Goal: Task Accomplishment & Management: Use online tool/utility

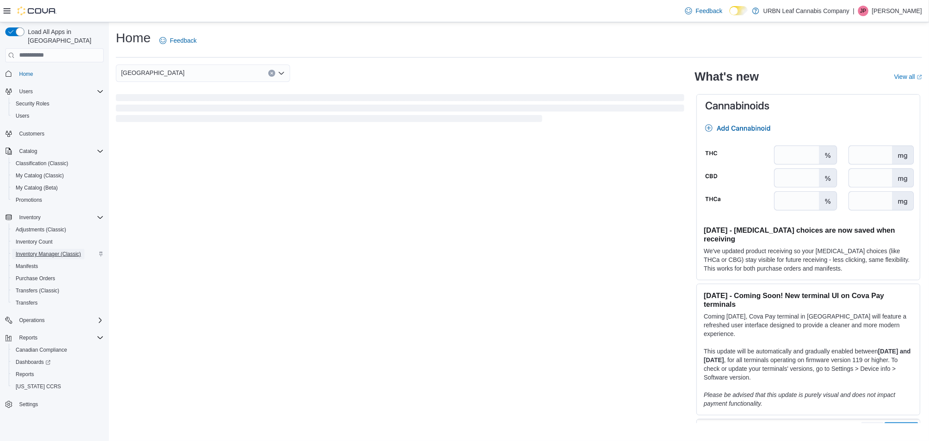
drag, startPoint x: 63, startPoint y: 247, endPoint x: 95, endPoint y: 246, distance: 31.8
click at [63, 250] on span "Inventory Manager (Classic)" at bounding box center [48, 253] width 65 height 7
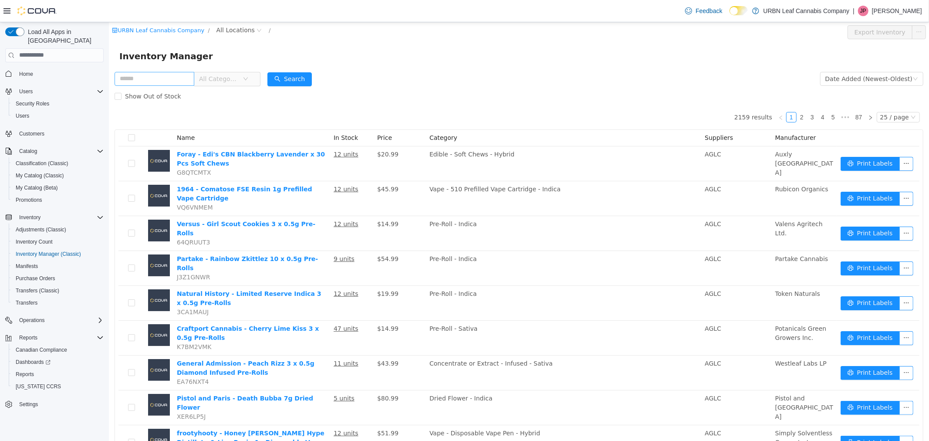
click at [165, 77] on input "text" at bounding box center [154, 78] width 80 height 14
click at [216, 27] on span "All Locations" at bounding box center [235, 30] width 38 height 10
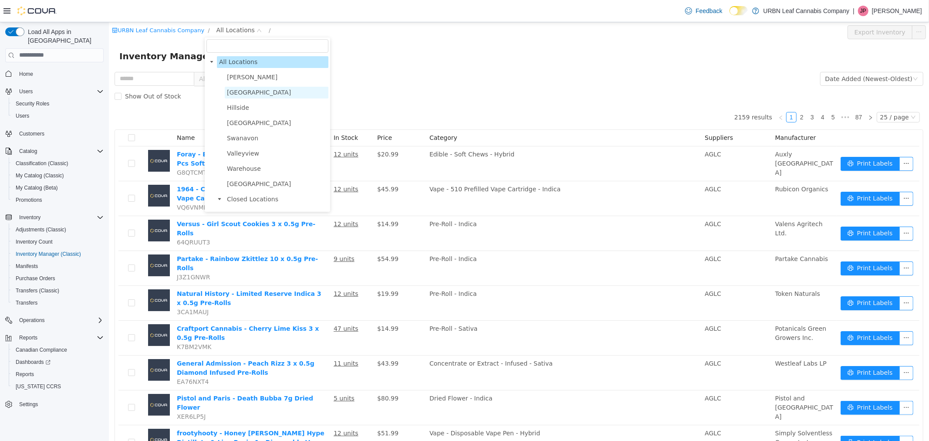
click at [236, 93] on span "[GEOGRAPHIC_DATA]" at bounding box center [258, 91] width 64 height 7
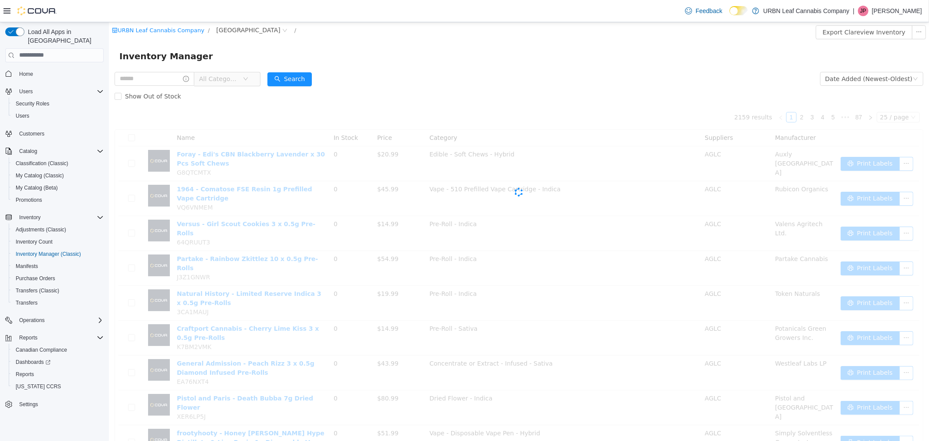
click at [228, 80] on span "All Categories" at bounding box center [219, 78] width 40 height 9
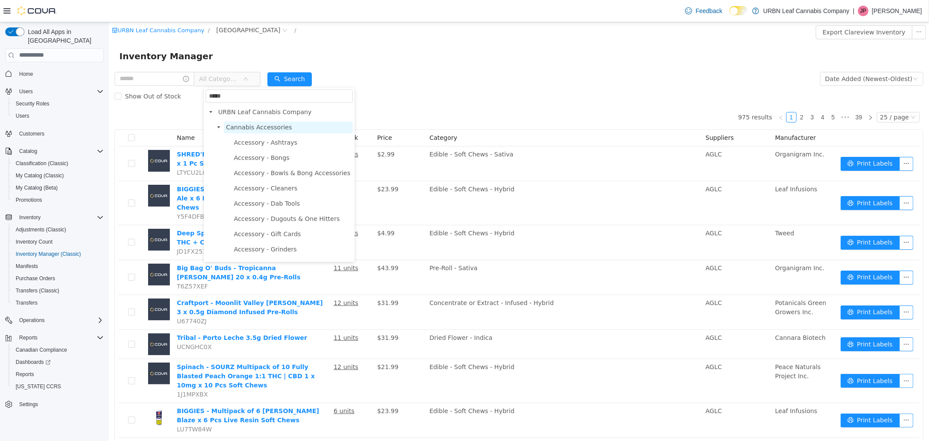
type input "*****"
click at [248, 126] on span "Cannabis Accessories" at bounding box center [259, 126] width 66 height 7
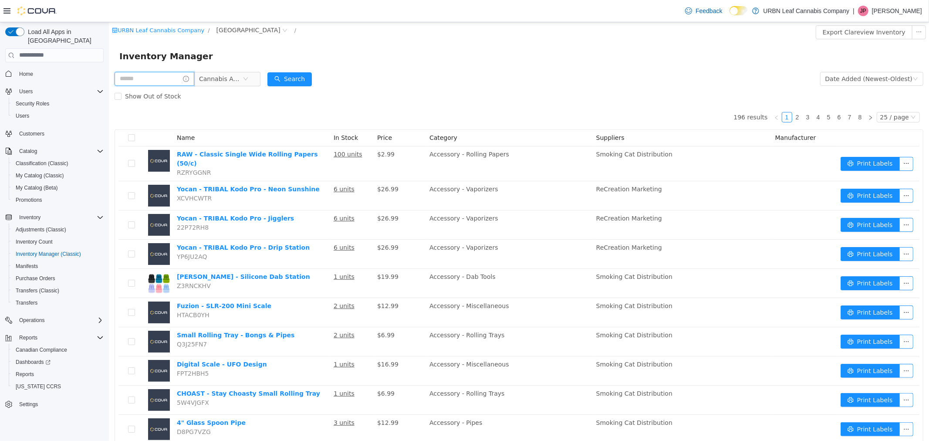
click at [162, 80] on input "text" at bounding box center [154, 78] width 80 height 14
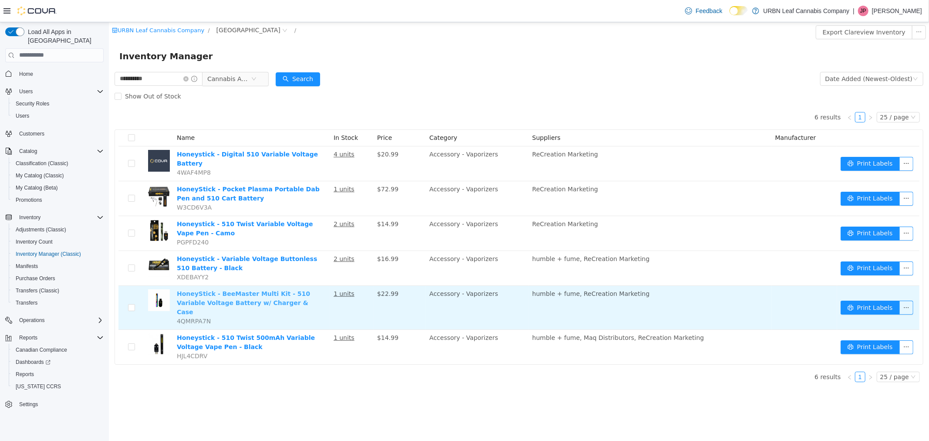
click at [274, 290] on link "HoneyStick - BeeMaster Multi Kit - 510 Variable Voltage Battery w/ Charger & Ca…" at bounding box center [242, 302] width 133 height 25
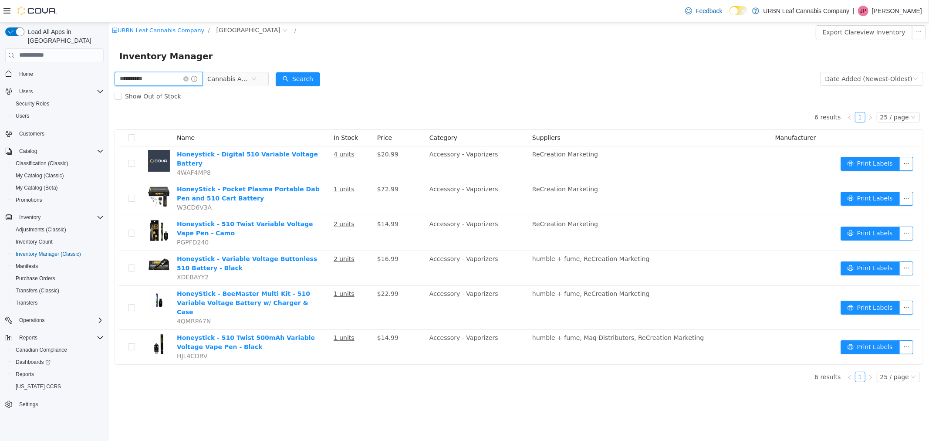
drag, startPoint x: 119, startPoint y: 74, endPoint x: 105, endPoint y: 74, distance: 14.4
click at [108, 74] on html "**********" at bounding box center [518, 231] width 820 height 419
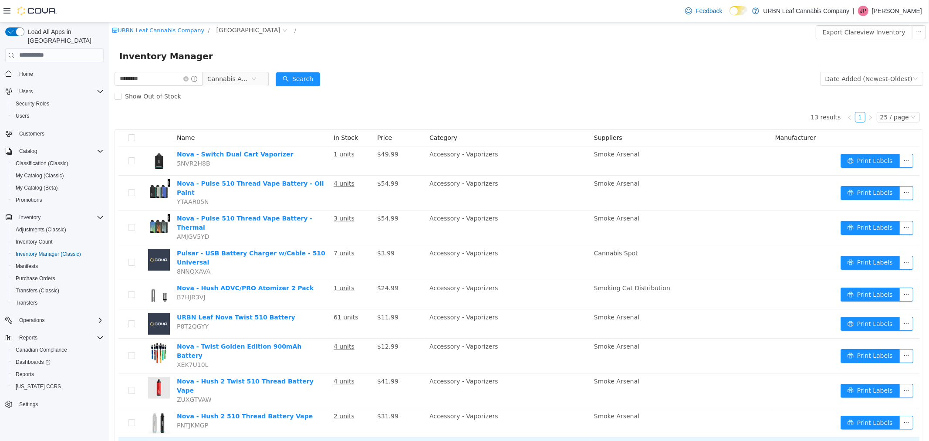
click at [228, 440] on link "Nova - USB Smart Charger" at bounding box center [221, 444] width 91 height 7
drag, startPoint x: 161, startPoint y: 81, endPoint x: 111, endPoint y: 80, distance: 49.7
click at [111, 80] on div "******** Cannabis Accessories Date Added (Newest-Oldest) Search Show Out of Sto…" at bounding box center [518, 332] width 820 height 525
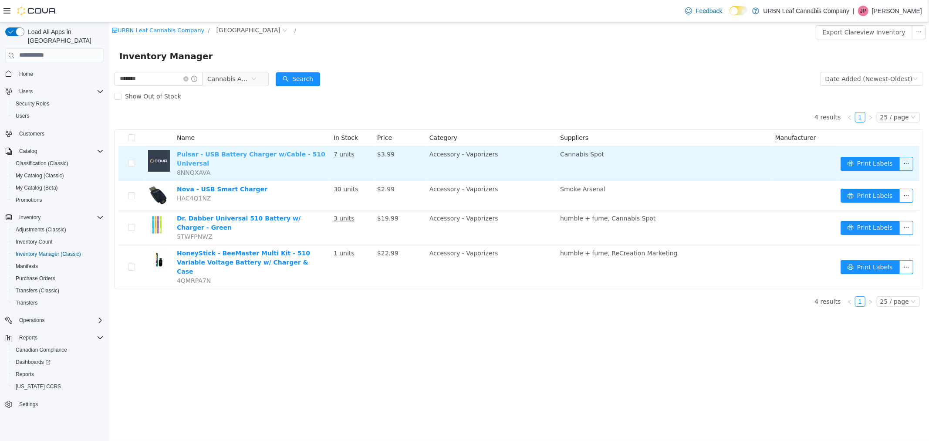
click at [277, 152] on link "Pulsar - USB Battery Charger w/Cable - 510 Universal" at bounding box center [250, 158] width 149 height 16
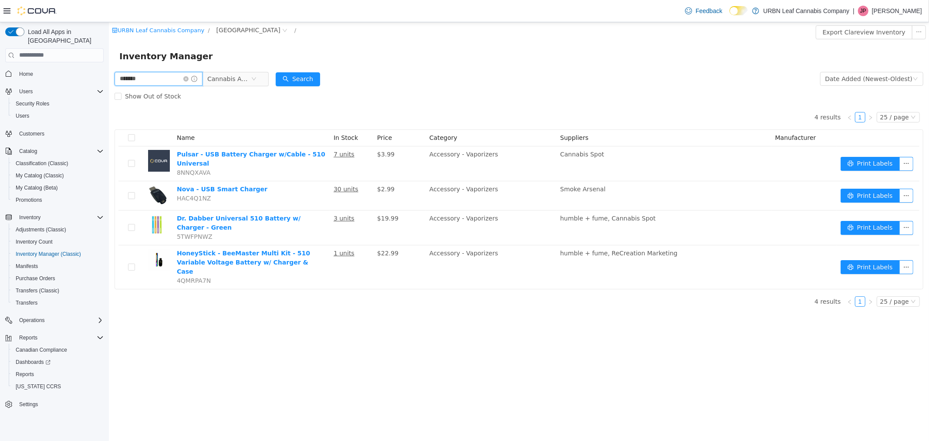
drag, startPoint x: 149, startPoint y: 80, endPoint x: 84, endPoint y: 80, distance: 64.0
click at [108, 80] on html "URBN Leaf Cannabis Company / Clareview / Export Clareview Inventory Inventory M…" at bounding box center [518, 231] width 820 height 419
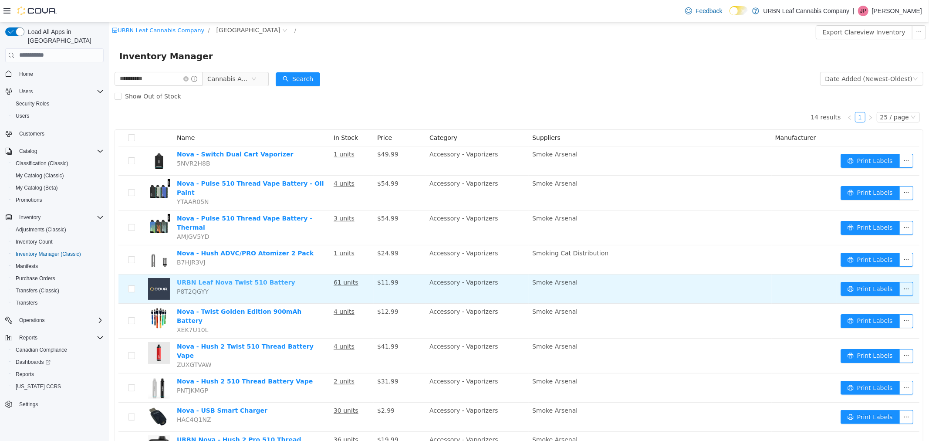
click at [193, 278] on link "URBN Leaf Nova Twist 510 Battery" at bounding box center [235, 281] width 118 height 7
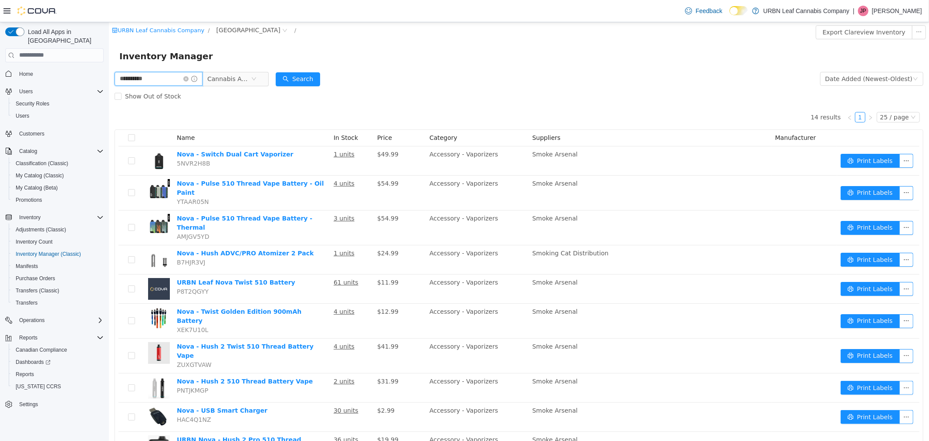
drag, startPoint x: 159, startPoint y: 74, endPoint x: 55, endPoint y: 86, distance: 104.8
click at [108, 86] on html "**********" at bounding box center [518, 231] width 820 height 419
type input "****"
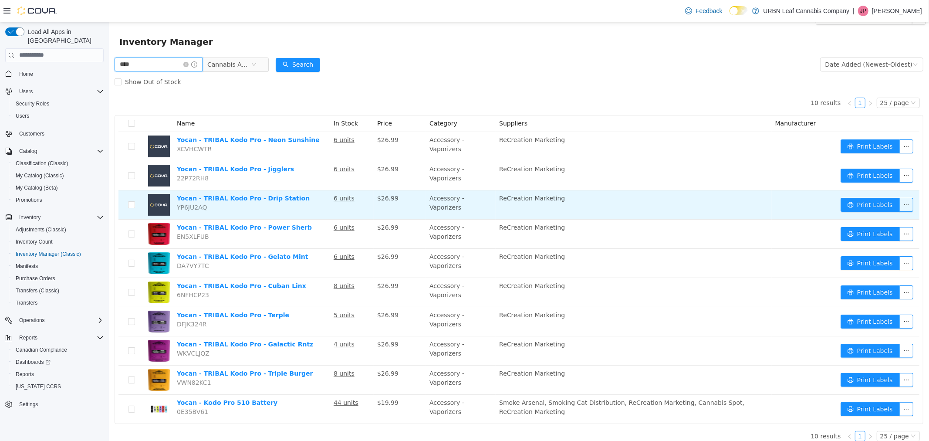
scroll to position [22, 0]
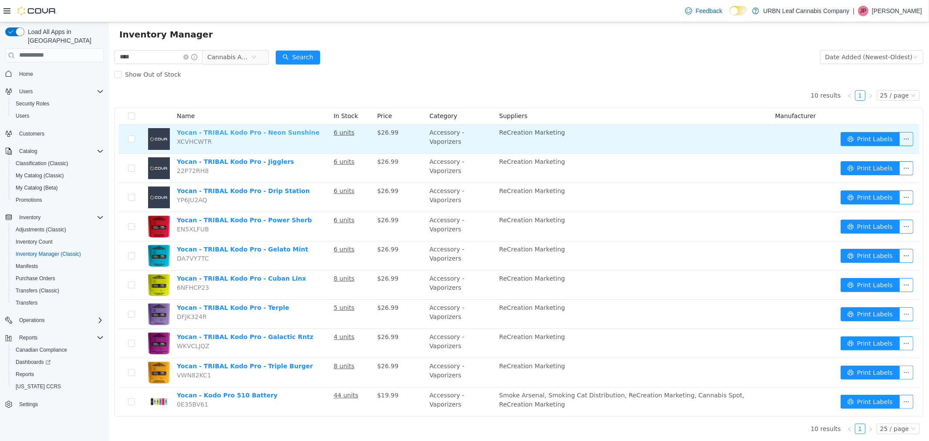
click at [275, 130] on link "Yocan - TRIBAL Kodo Pro - Neon Sunshine" at bounding box center [247, 131] width 143 height 7
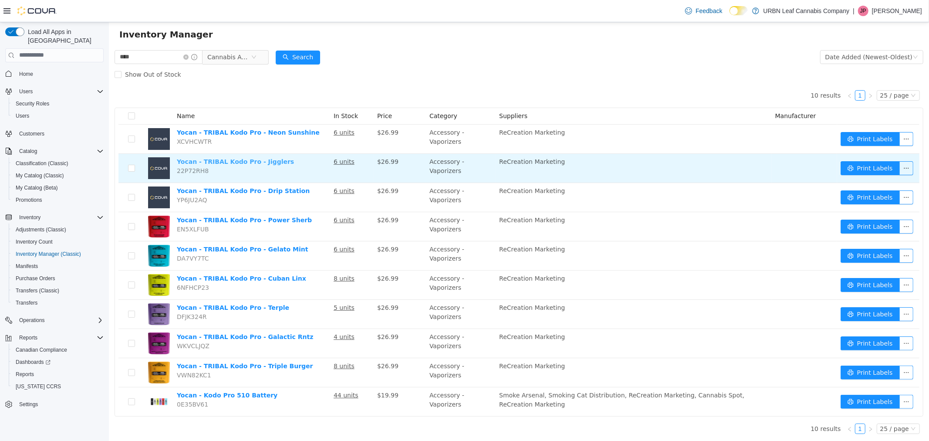
click at [256, 161] on link "Yocan - TRIBAL Kodo Pro - Jigglers" at bounding box center [234, 161] width 117 height 7
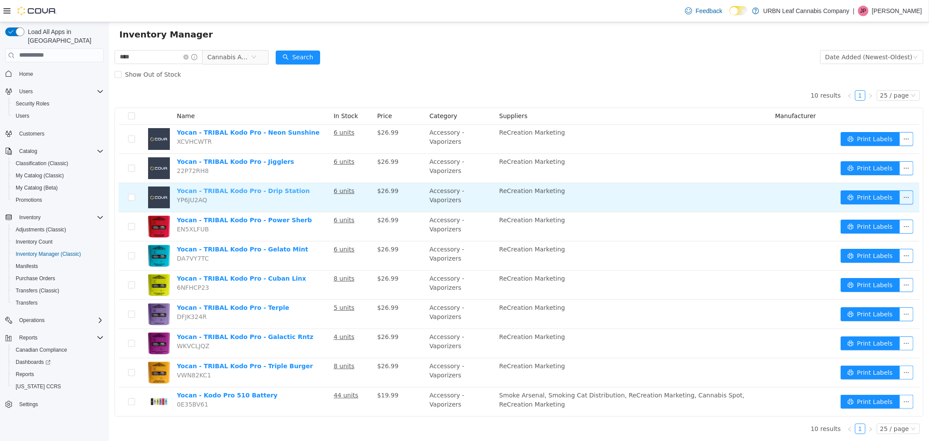
click at [264, 189] on link "Yocan - TRIBAL Kodo Pro - Drip Station" at bounding box center [242, 190] width 133 height 7
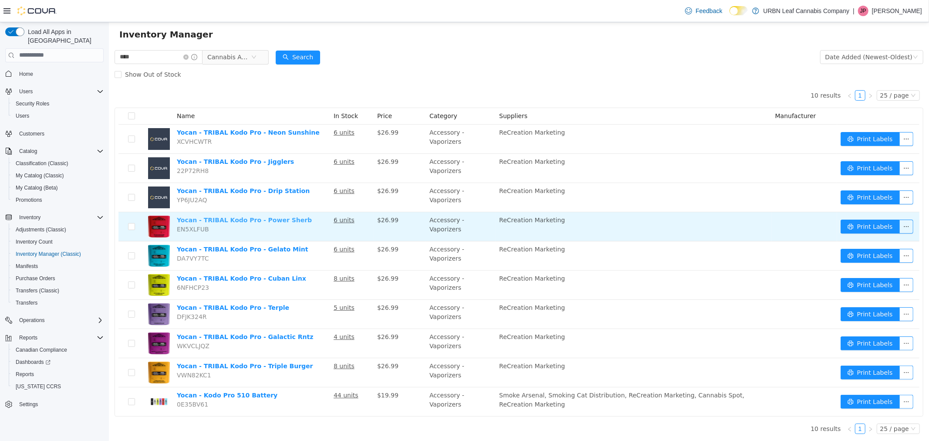
click at [249, 220] on link "Yocan - TRIBAL Kodo Pro - Power Sherb" at bounding box center [243, 219] width 135 height 7
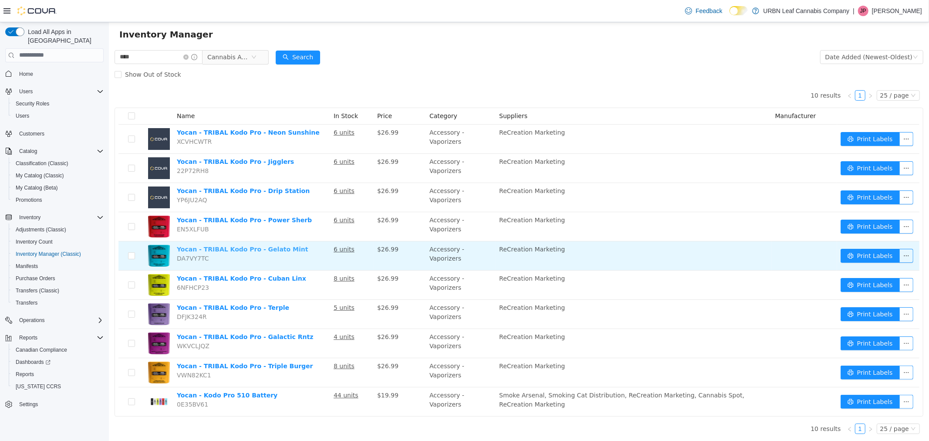
click at [258, 248] on link "Yocan - TRIBAL Kodo Pro - Gelato Mint" at bounding box center [241, 248] width 131 height 7
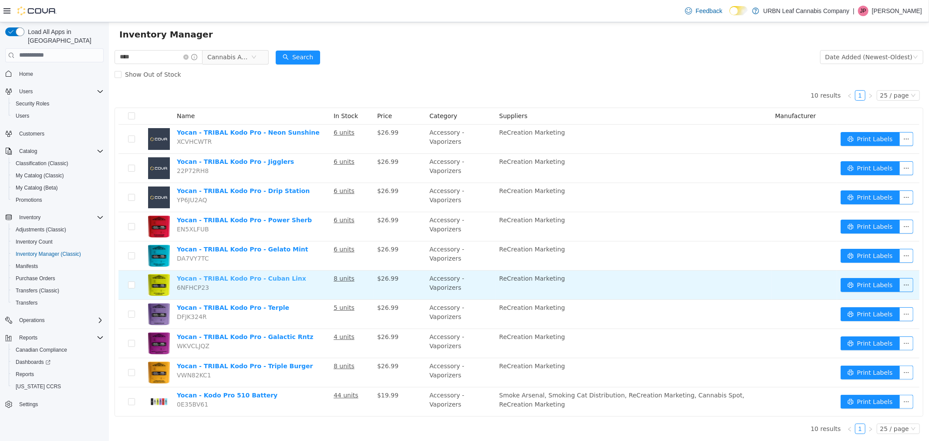
click at [246, 277] on link "Yocan - TRIBAL Kodo Pro - Cuban Linx" at bounding box center [240, 277] width 129 height 7
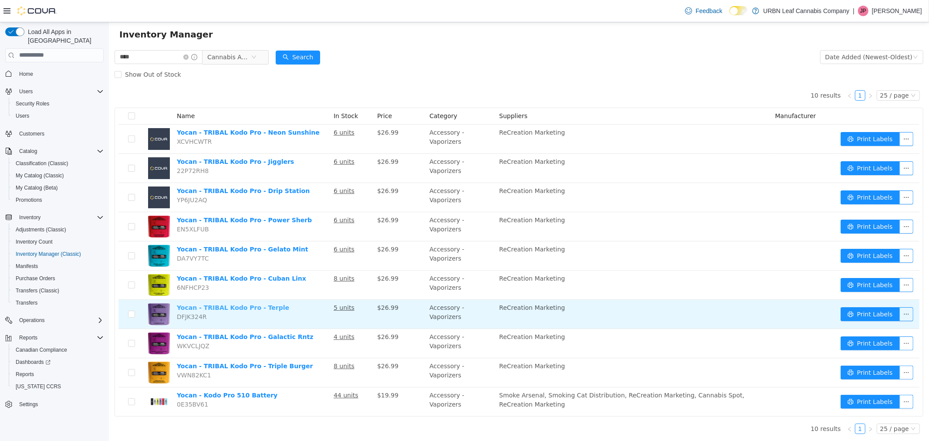
click at [253, 308] on link "Yocan - TRIBAL Kodo Pro - Terple" at bounding box center [232, 307] width 112 height 7
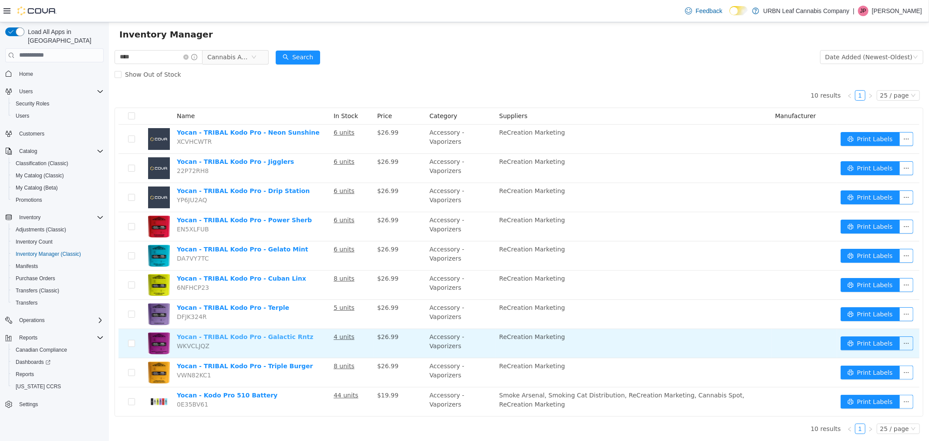
click at [253, 334] on link "Yocan - TRIBAL Kodo Pro - Galactic Rntz" at bounding box center [244, 336] width 136 height 7
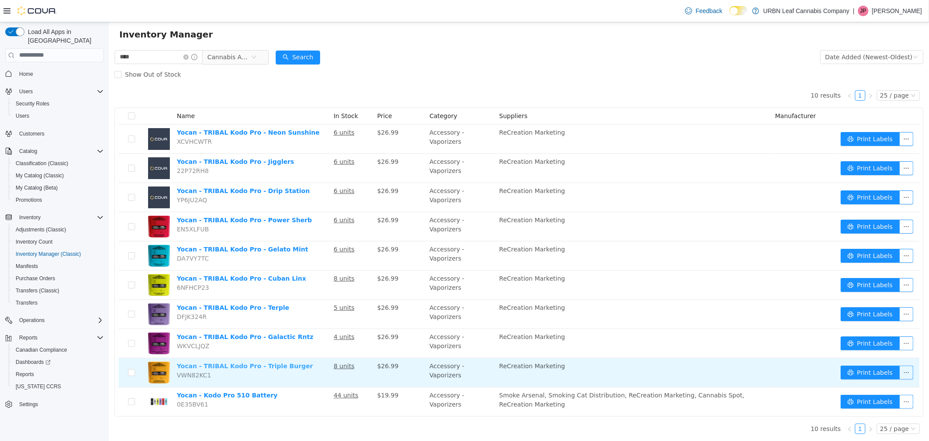
click at [242, 365] on link "Yocan - TRIBAL Kodo Pro - Triple Burger" at bounding box center [244, 365] width 136 height 7
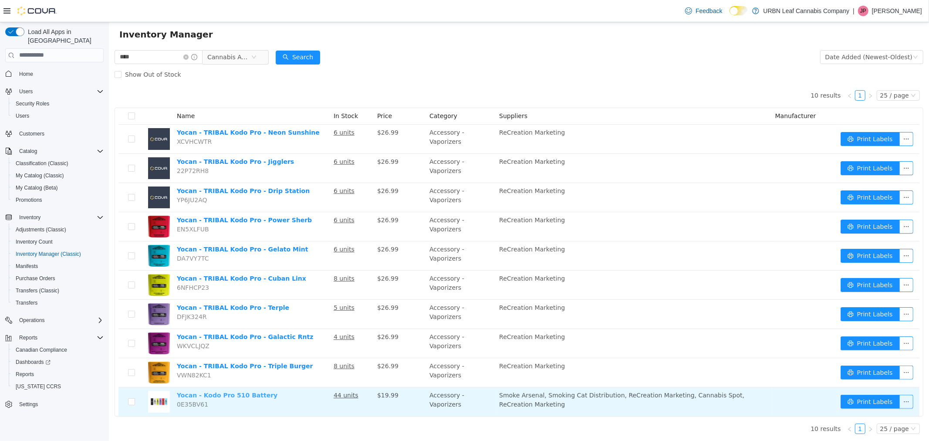
click at [238, 395] on link "Yocan - Kodo Pro 510 Battery" at bounding box center [226, 394] width 101 height 7
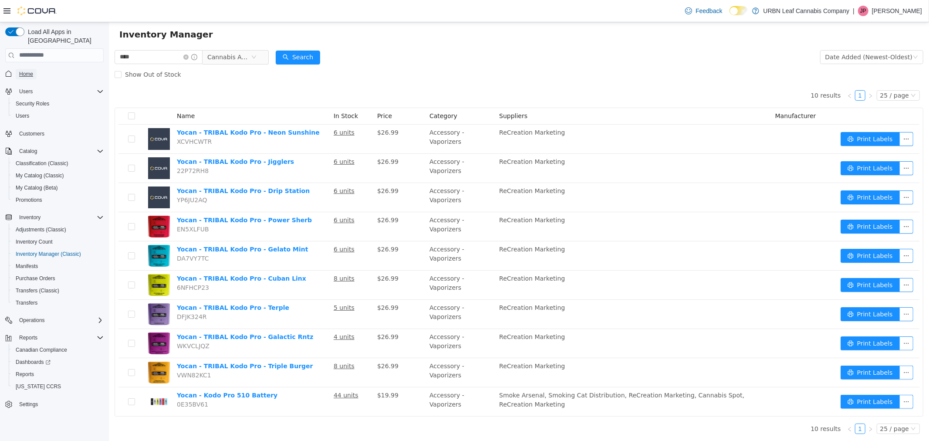
click at [16, 69] on link "Home" at bounding box center [26, 74] width 21 height 10
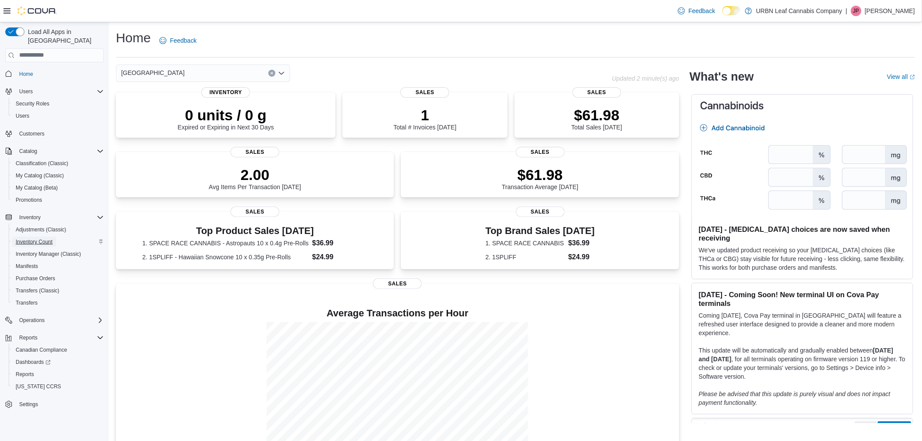
click at [44, 238] on span "Inventory Count" at bounding box center [34, 241] width 37 height 7
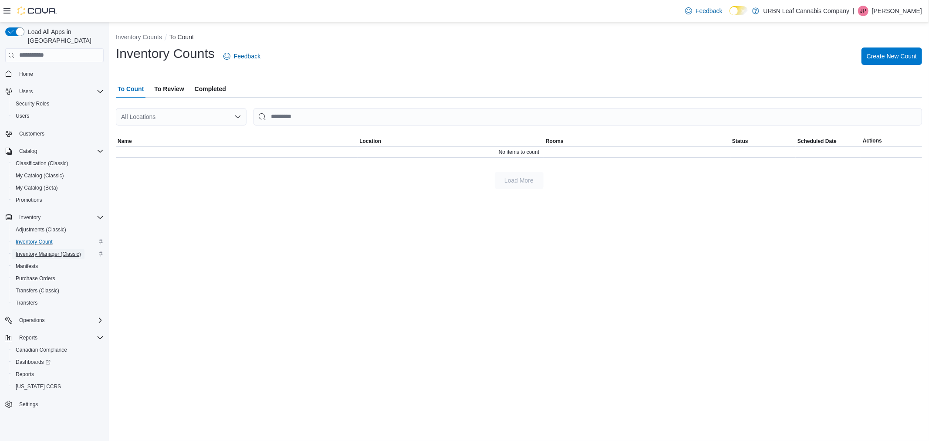
click at [45, 250] on span "Inventory Manager (Classic)" at bounding box center [48, 253] width 65 height 7
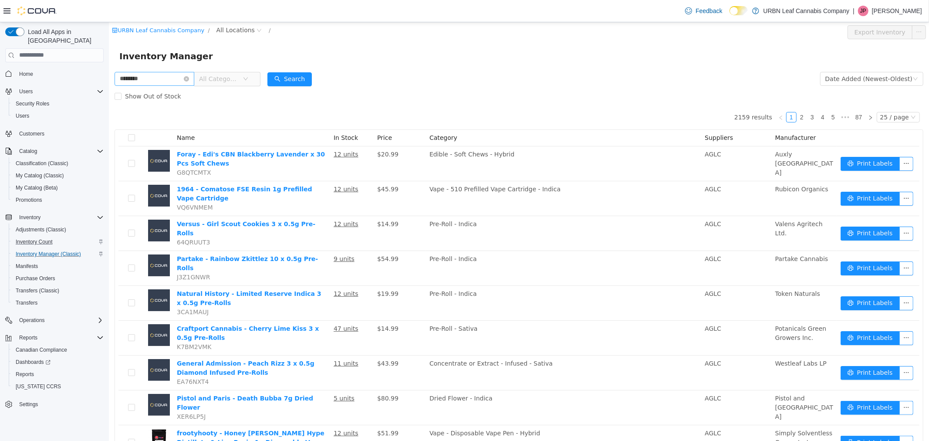
type input "********"
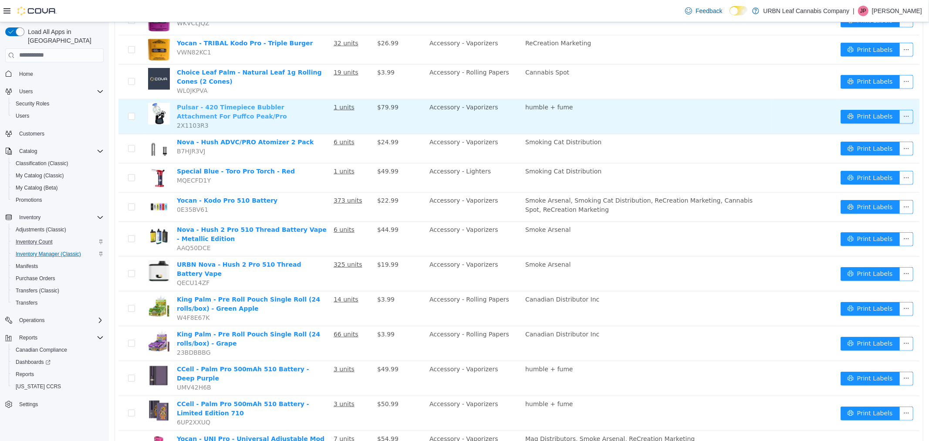
scroll to position [511, 0]
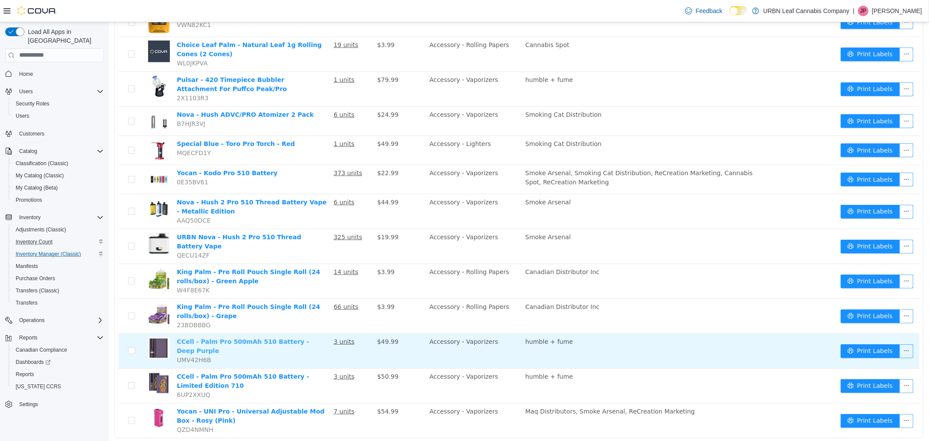
click at [266, 338] on link "CCell - Palm Pro 500mAh 510 Battery - Deep Purple" at bounding box center [242, 346] width 132 height 16
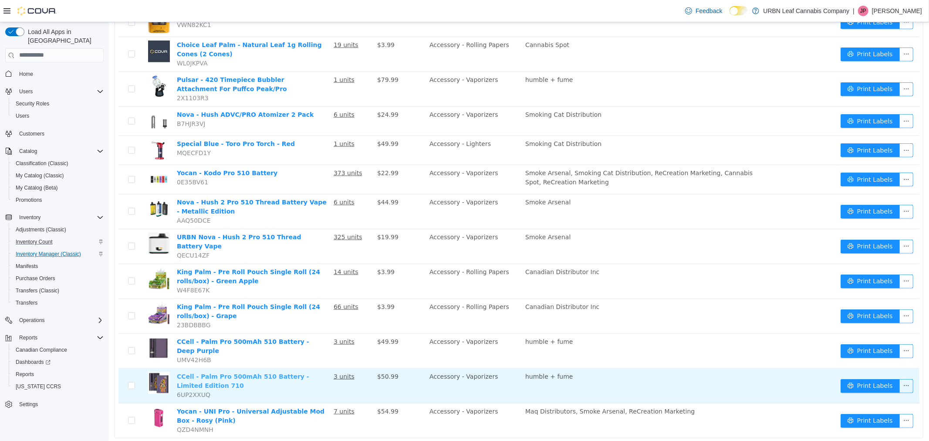
click at [255, 372] on link "CCell - Palm Pro 500mAh 510 Battery - Limited Edition 710" at bounding box center [242, 380] width 132 height 16
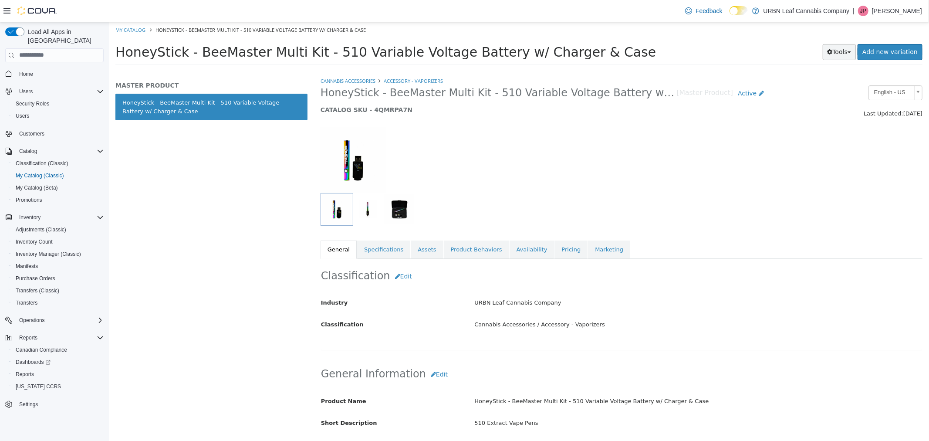
click at [851, 52] on button "Tools" at bounding box center [839, 52] width 34 height 16
click at [846, 81] on link "Print Labels" at bounding box center [820, 81] width 69 height 12
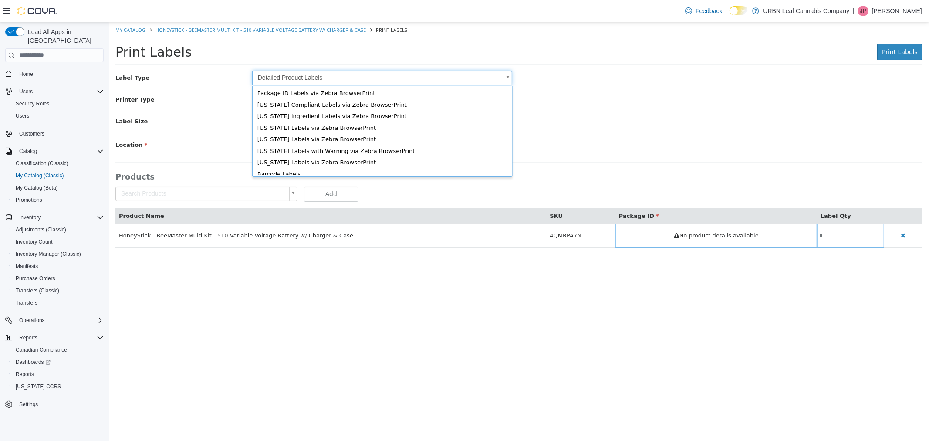
click at [291, 75] on body "Saving Bulk Changes... × My Catalog HoneyStick - BeeMaster Multi Kit - 510 Vari…" at bounding box center [518, 139] width 820 height 234
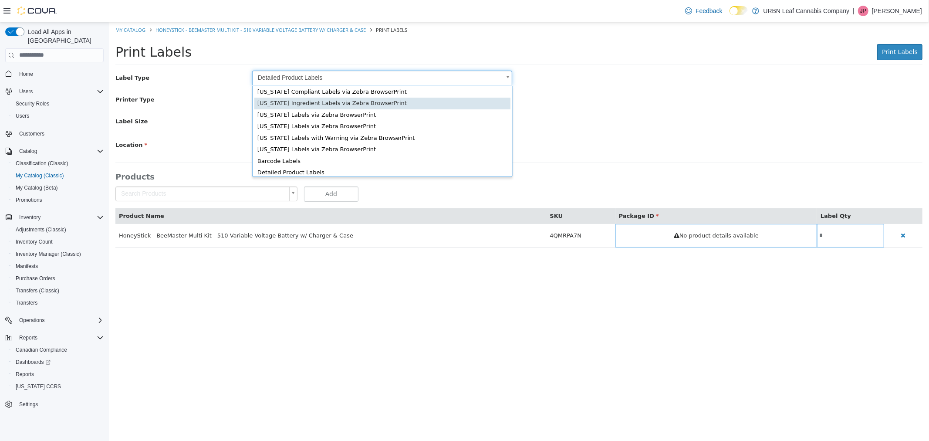
scroll to position [11, 0]
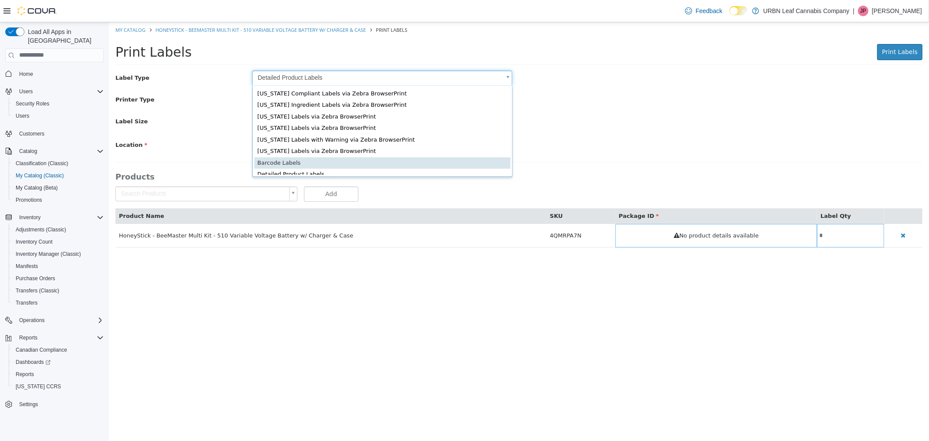
type input "*"
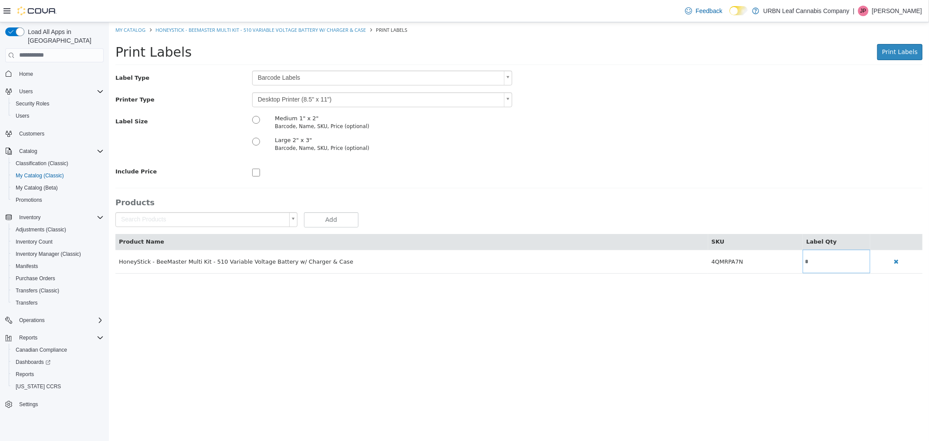
click at [598, 136] on div "Label Size Medium 1" x 2" Barcode, Name, SKU, Price (optional) Large 2" x 3" Ba…" at bounding box center [518, 136] width 820 height 44
click at [426, 98] on body "Saving Bulk Changes... × My Catalog HoneyStick - BeeMaster Multi Kit - 510 Vari…" at bounding box center [518, 152] width 820 height 260
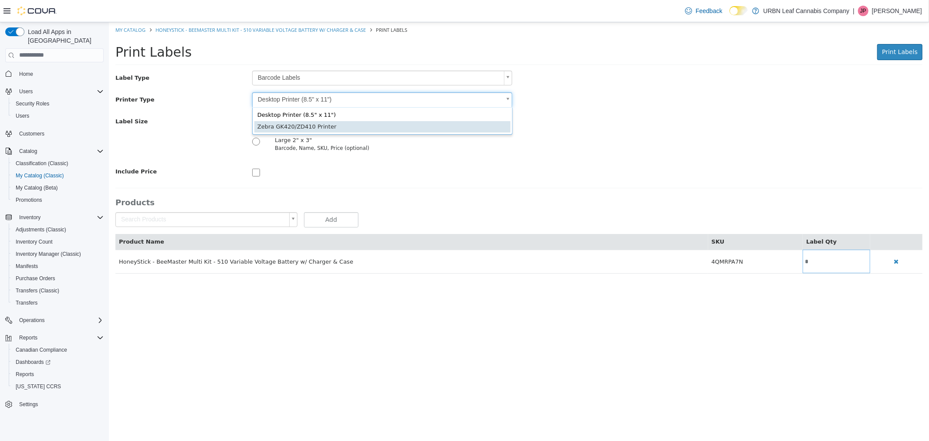
type input "*"
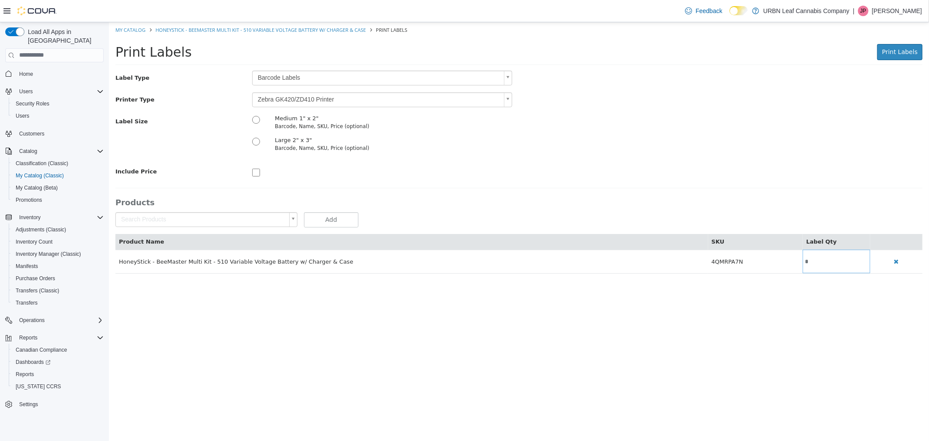
click at [402, 166] on div at bounding box center [382, 171] width 274 height 14
click at [910, 55] on span "Print Labels" at bounding box center [900, 51] width 36 height 7
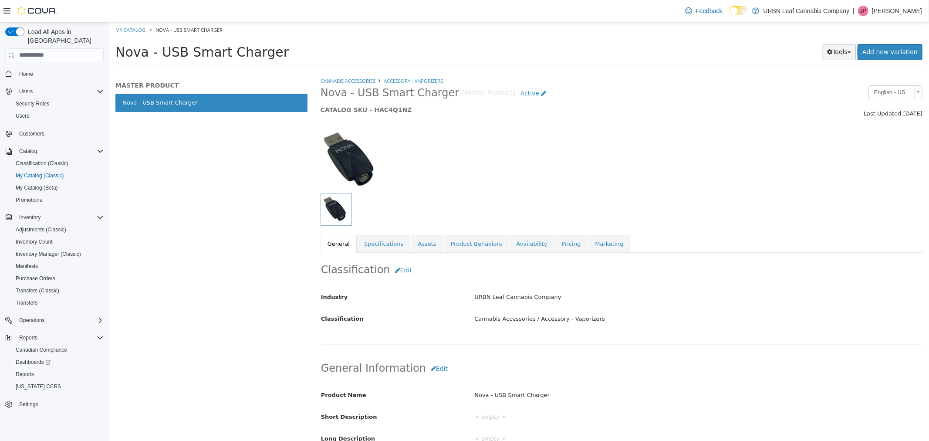
click at [844, 48] on button "Tools" at bounding box center [839, 52] width 34 height 16
click at [831, 83] on link "Print Labels" at bounding box center [820, 81] width 69 height 12
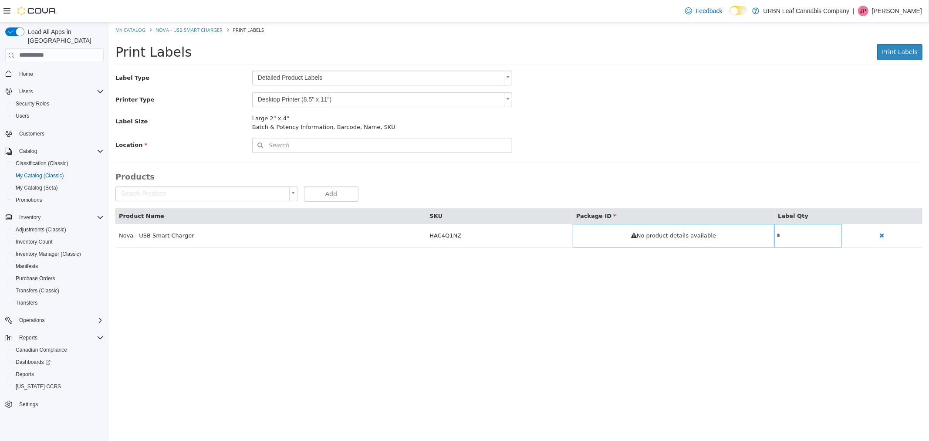
click at [277, 74] on body "Saving Bulk Changes... × My Catalog Nova - USB Smart Charger Print Labels Print…" at bounding box center [518, 139] width 820 height 234
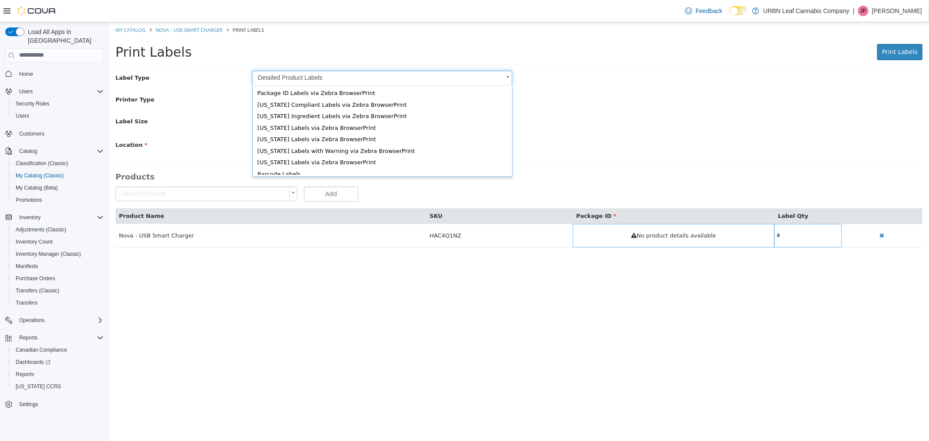
scroll to position [11, 0]
type input "*"
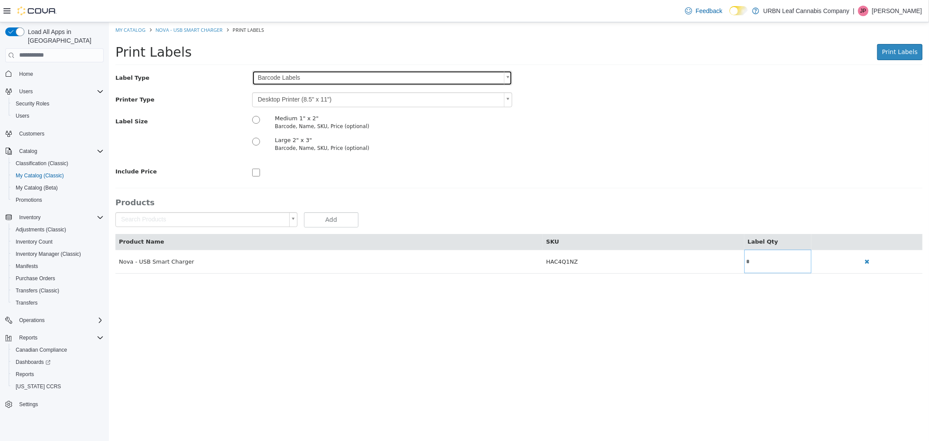
scroll to position [0, 0]
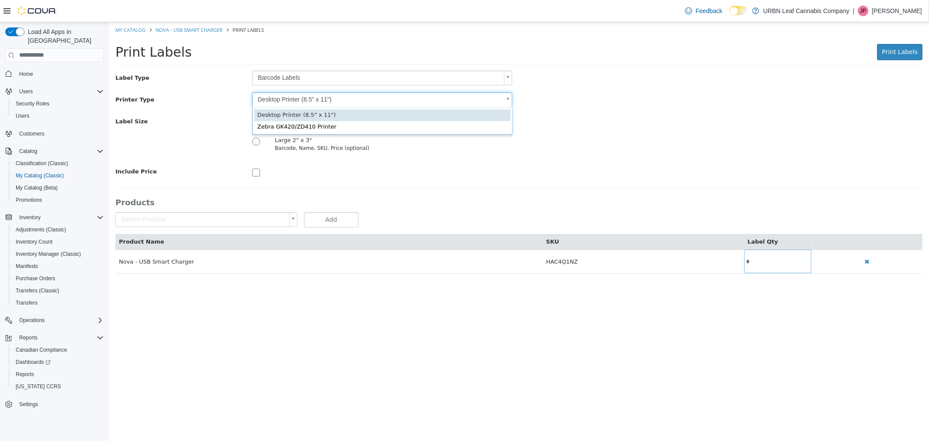
click at [288, 101] on body "Saving Bulk Changes... × My Catalog Nova - USB Smart Charger Print Labels Print…" at bounding box center [518, 152] width 820 height 260
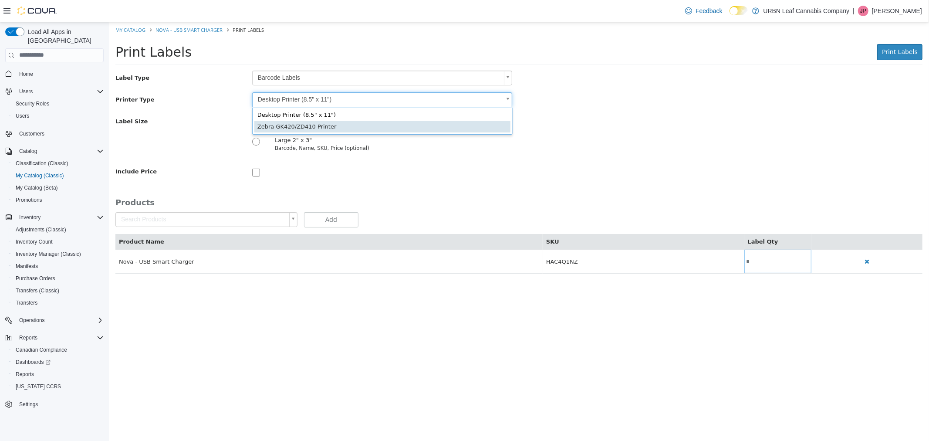
type input "*"
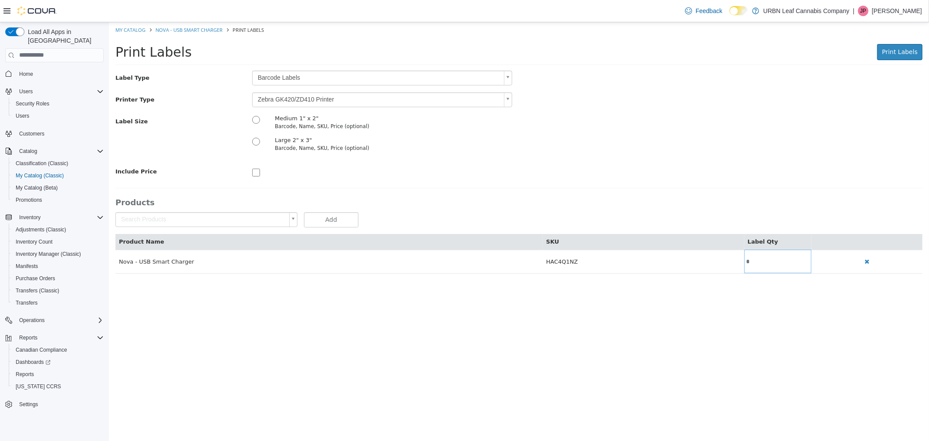
click at [507, 147] on div "Large 2" x 3" Barcode, Name, SKU, Price (optional)" at bounding box center [382, 143] width 274 height 16
click at [902, 57] on button "Print Labels" at bounding box center [899, 52] width 45 height 16
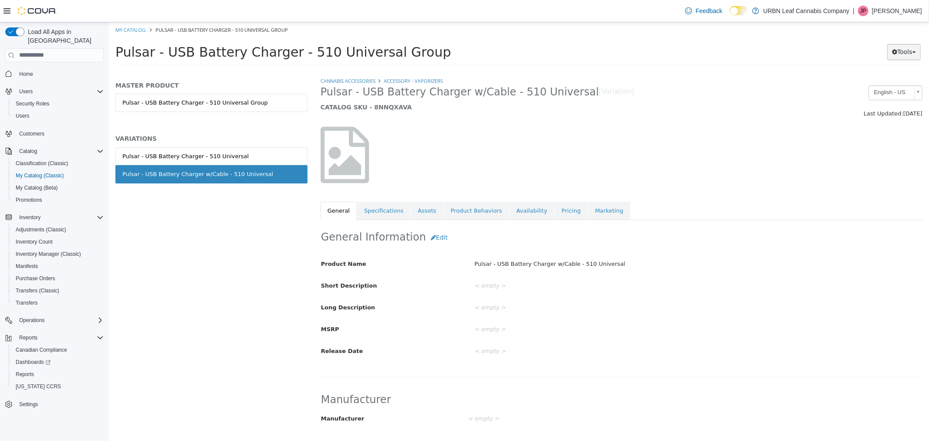
click at [903, 58] on button "Tools" at bounding box center [904, 52] width 34 height 16
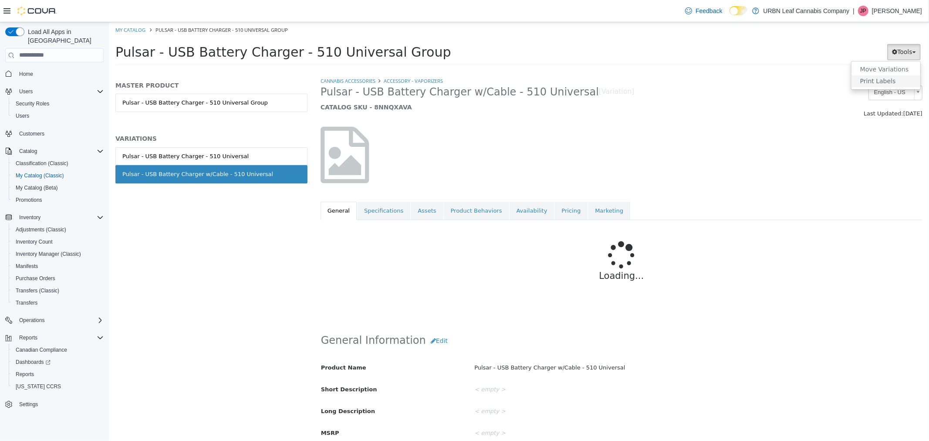
click at [891, 83] on link "Print Labels" at bounding box center [885, 81] width 69 height 12
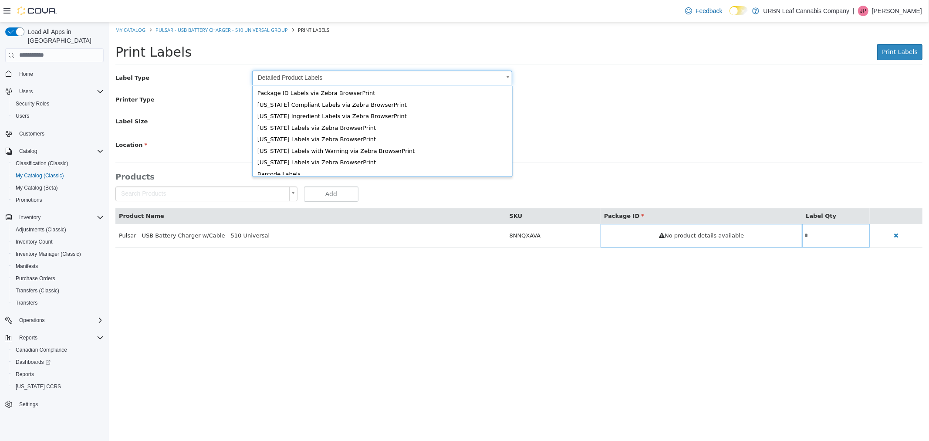
click at [310, 81] on body "Saving Bulk Changes... × My Catalog Pulsar - USB Battery Charger - 510 Universa…" at bounding box center [518, 139] width 820 height 234
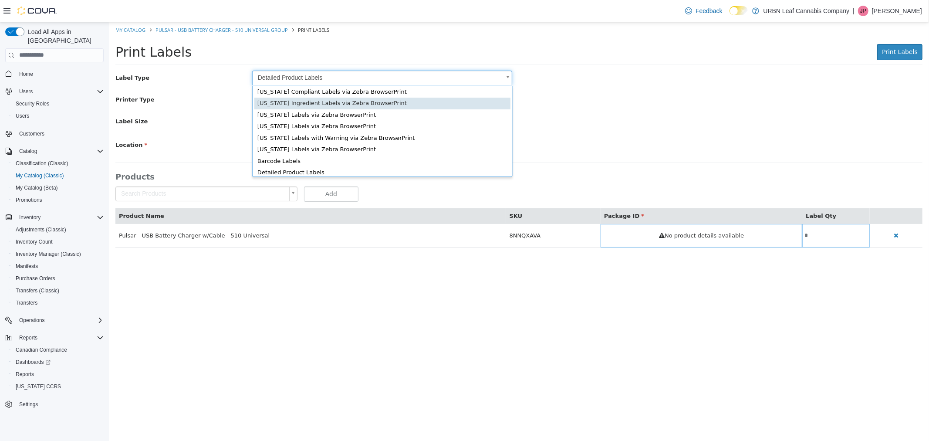
scroll to position [11, 0]
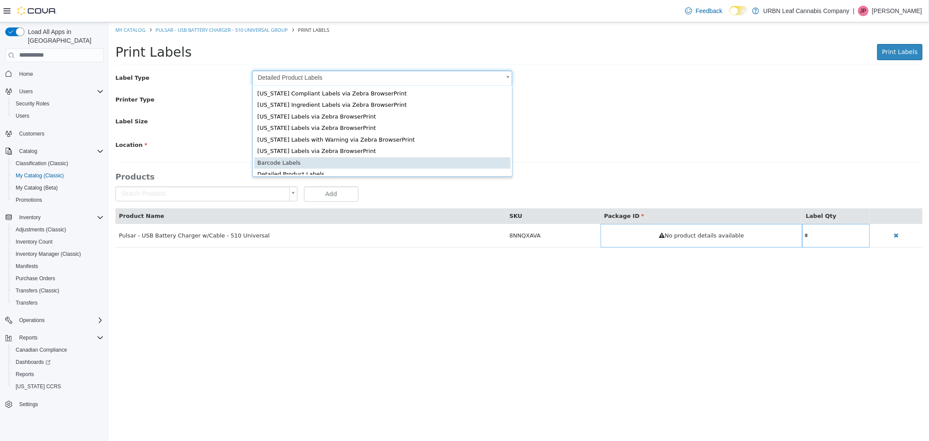
type input "*"
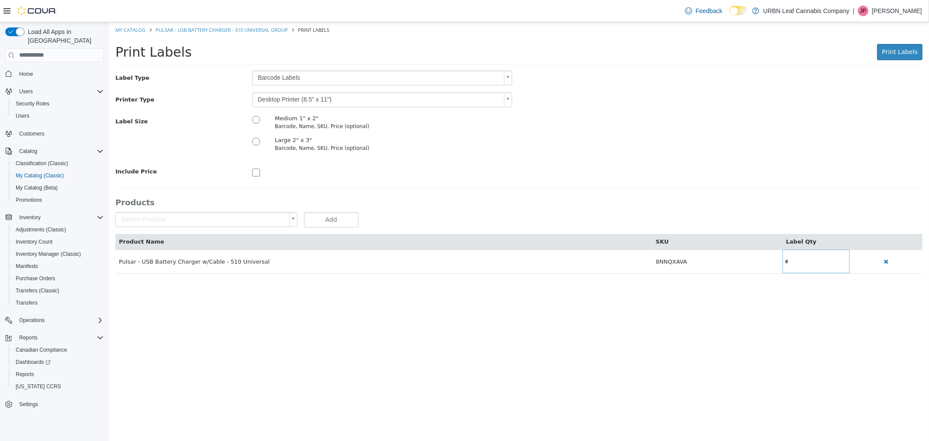
drag, startPoint x: 609, startPoint y: 155, endPoint x: 487, endPoint y: 127, distance: 126.0
click at [608, 154] on div "Label Size Medium 1" x 2" Barcode, Name, SKU, Price (optional) Large 2" x 3" Ba…" at bounding box center [518, 136] width 820 height 44
click at [425, 98] on body "Saving Bulk Changes... × My Catalog Pulsar - USB Battery Charger - 510 Universa…" at bounding box center [518, 152] width 820 height 260
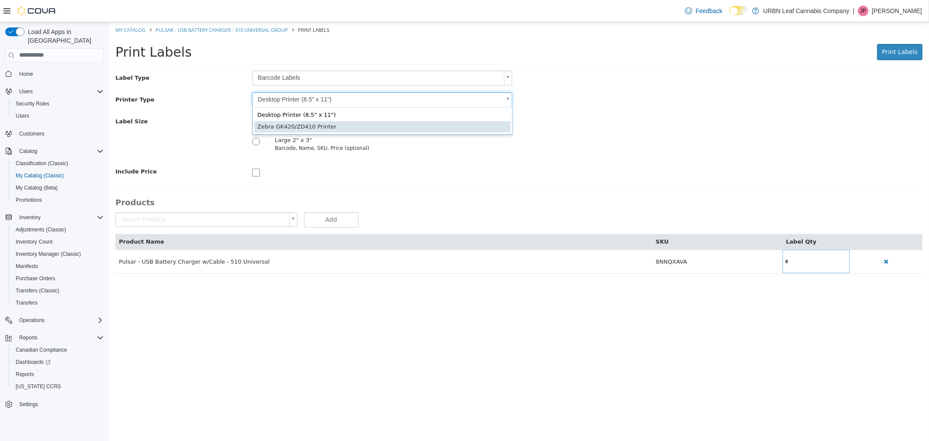
type input "*"
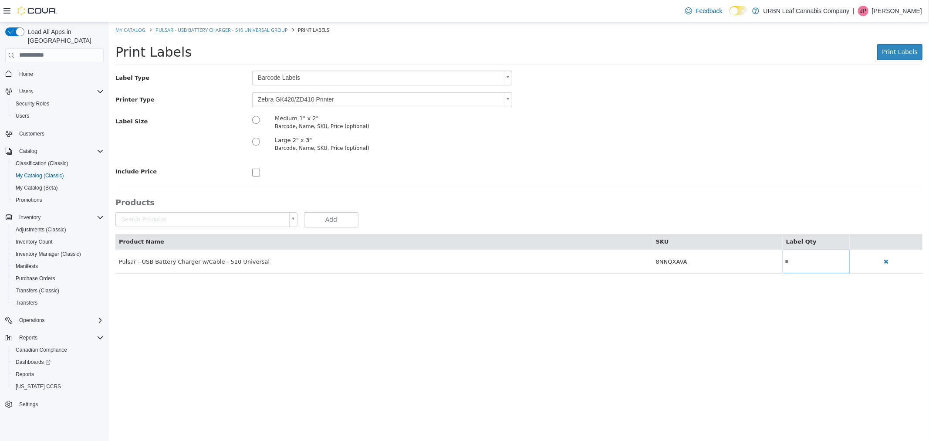
click at [441, 165] on div at bounding box center [382, 171] width 274 height 14
click at [887, 49] on span "Print Labels" at bounding box center [900, 51] width 36 height 7
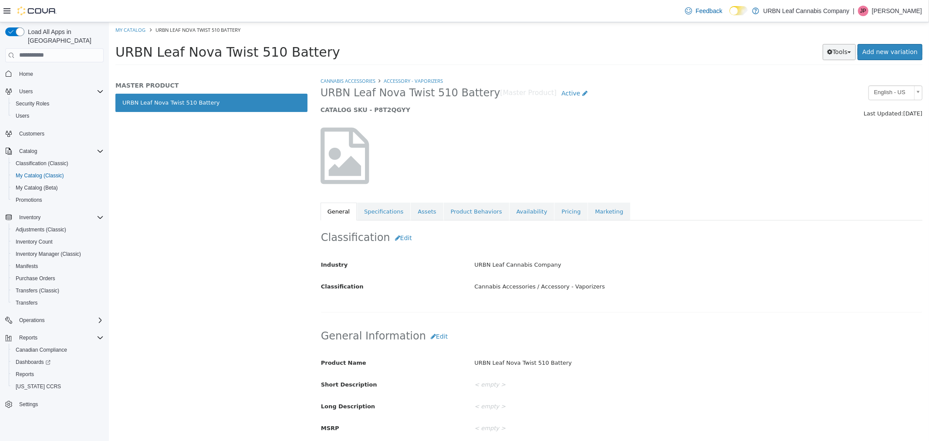
click at [847, 48] on button "Tools" at bounding box center [839, 52] width 34 height 16
click at [837, 78] on link "Print Labels" at bounding box center [820, 81] width 69 height 12
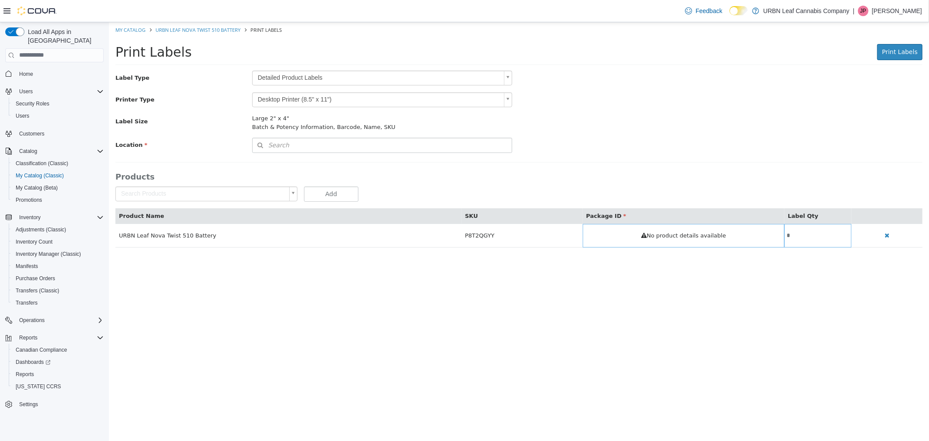
click at [304, 80] on body "Saving Bulk Changes... × My Catalog URBN Leaf Nova Twist 510 Battery Print Labe…" at bounding box center [518, 139] width 820 height 234
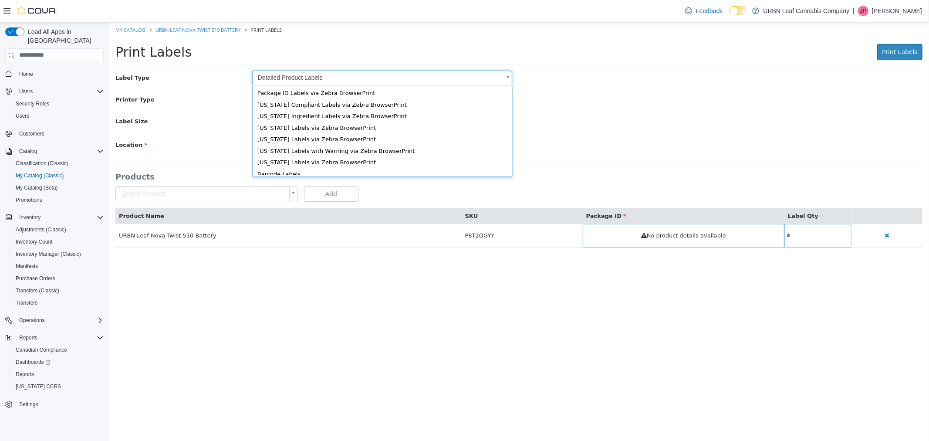
scroll to position [11, 0]
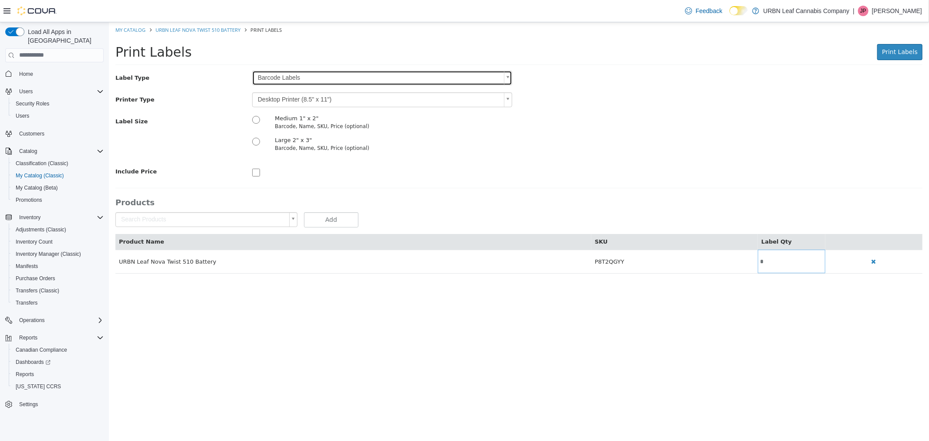
type input "*"
click at [282, 98] on body "Saving Bulk Changes... × My Catalog URBN Leaf Nova Twist 510 Battery Print Labe…" at bounding box center [518, 152] width 820 height 260
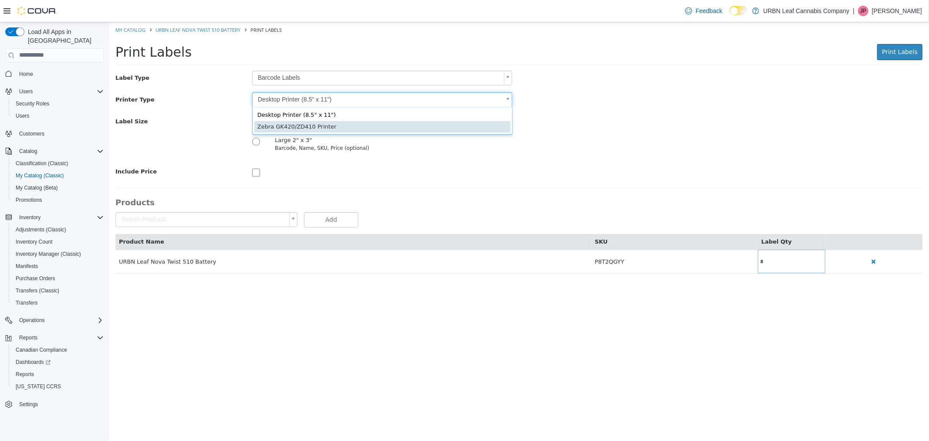
type input "*"
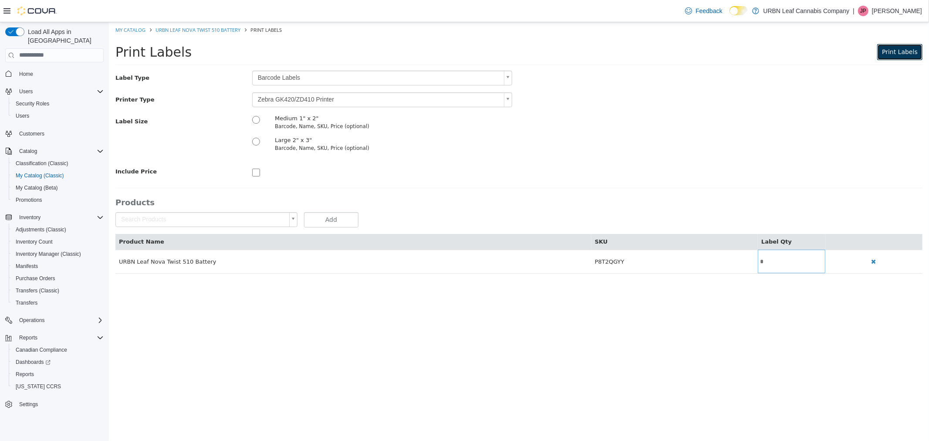
click at [904, 51] on span "Print Labels" at bounding box center [900, 51] width 36 height 7
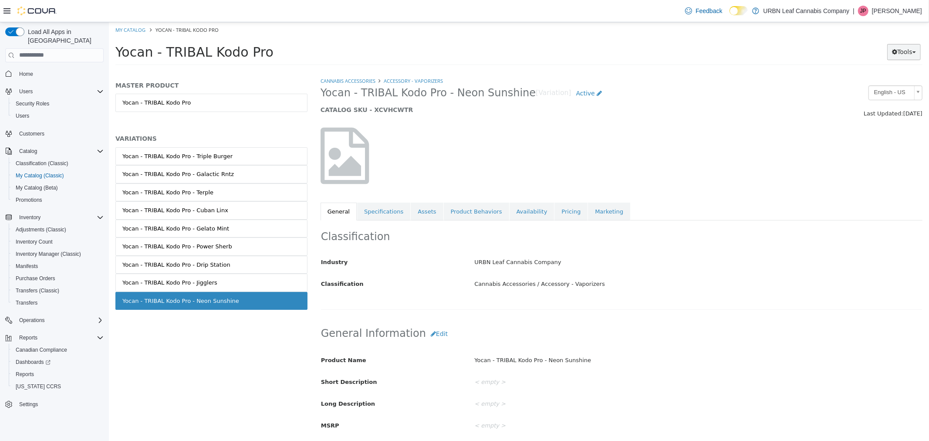
click at [897, 57] on button "Tools" at bounding box center [904, 52] width 34 height 16
click at [891, 81] on link "Print Labels" at bounding box center [885, 81] width 69 height 12
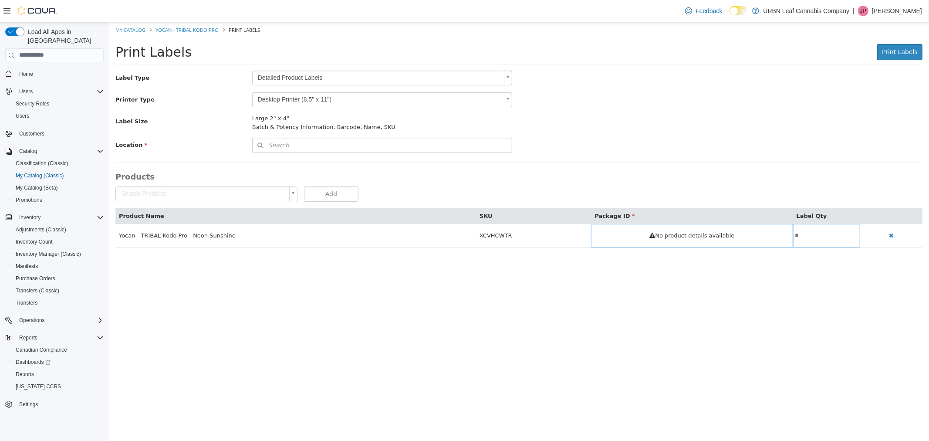
click at [328, 79] on body "Saving Bulk Changes... × My Catalog Yocan - TRIBAL Kodo Pro Print Labels Print …" at bounding box center [518, 139] width 820 height 234
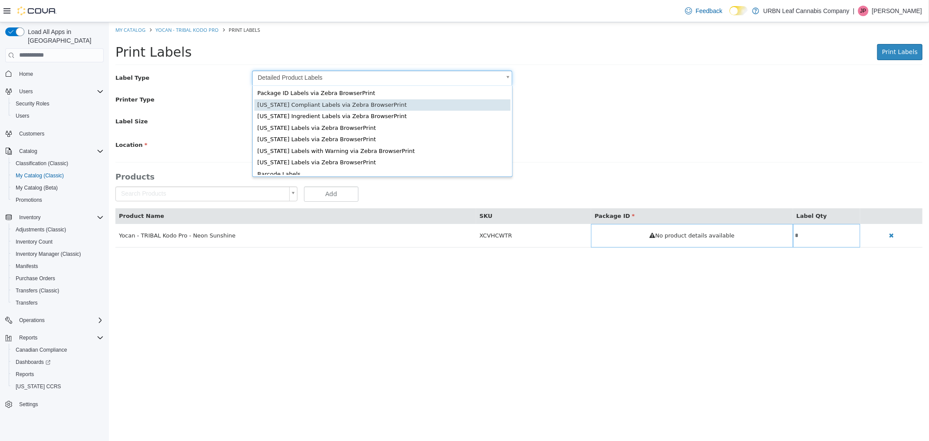
scroll to position [11, 0]
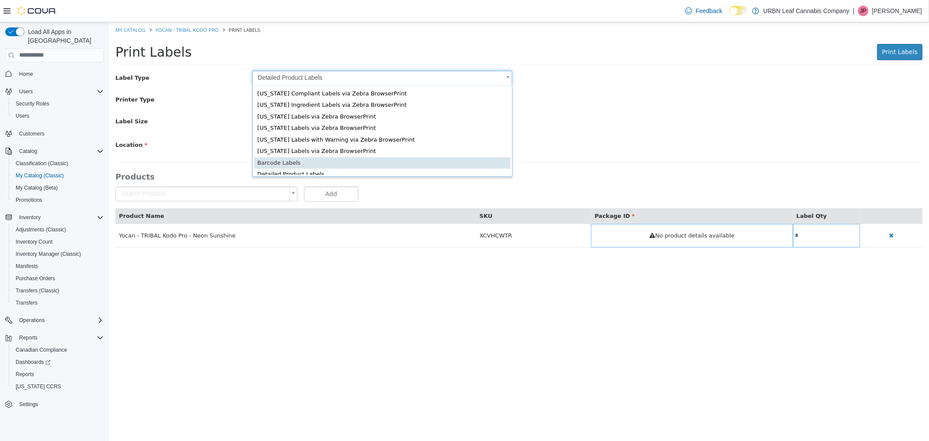
type input "*"
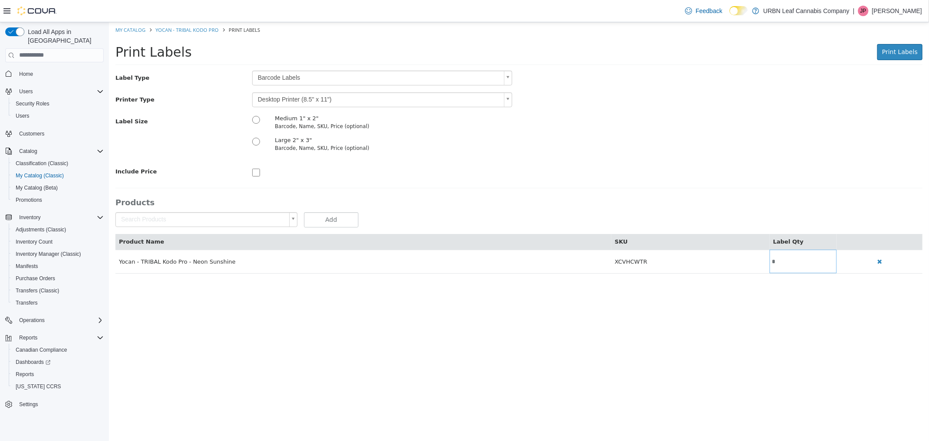
click at [288, 91] on div "Label Type Barcode Labels * Printer Type Desktop Printer (8.5" x 11") * Label S…" at bounding box center [518, 124] width 807 height 108
click at [287, 97] on body "Saving Bulk Changes... × My Catalog Yocan - TRIBAL Kodo Pro Print Labels Print …" at bounding box center [518, 152] width 820 height 260
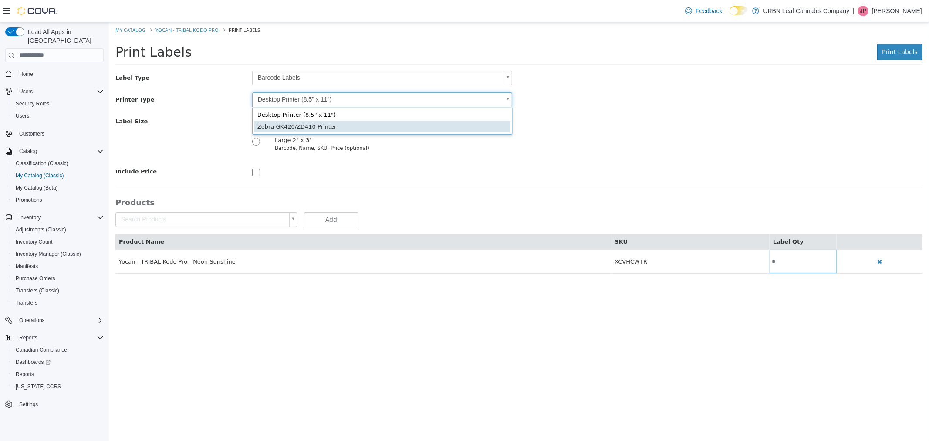
type input "*"
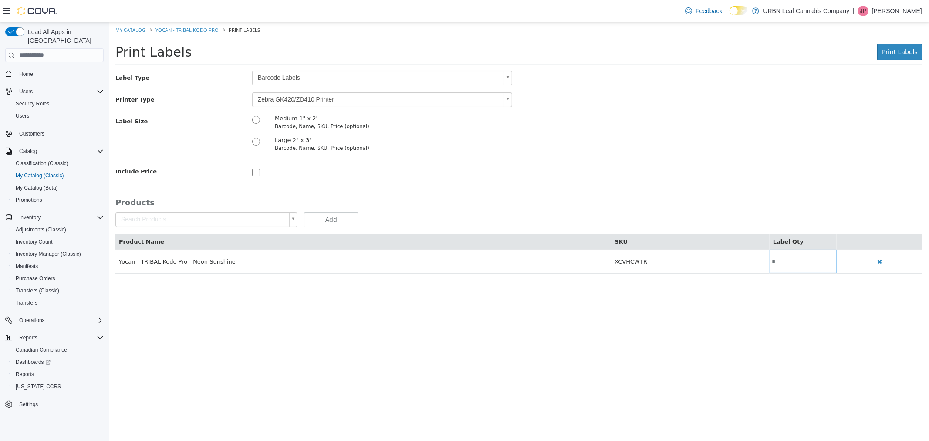
click at [506, 172] on div at bounding box center [382, 171] width 274 height 14
click at [904, 56] on button "Print Labels" at bounding box center [899, 52] width 45 height 16
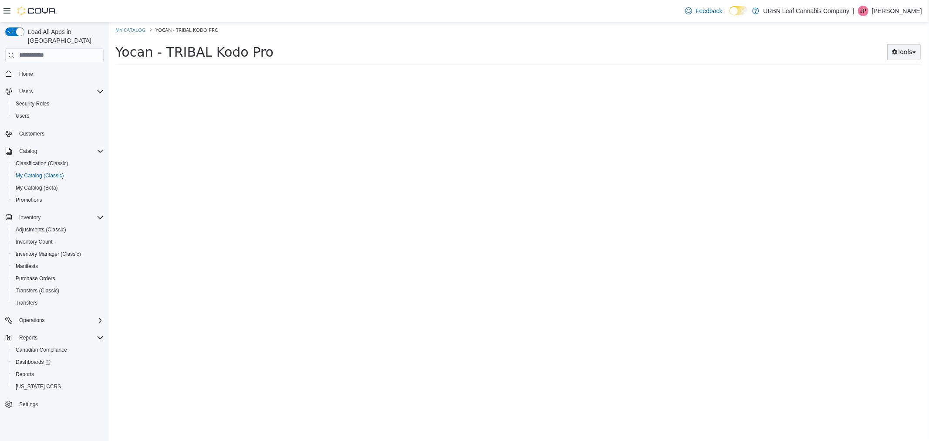
click at [919, 51] on button "Tools" at bounding box center [904, 52] width 34 height 16
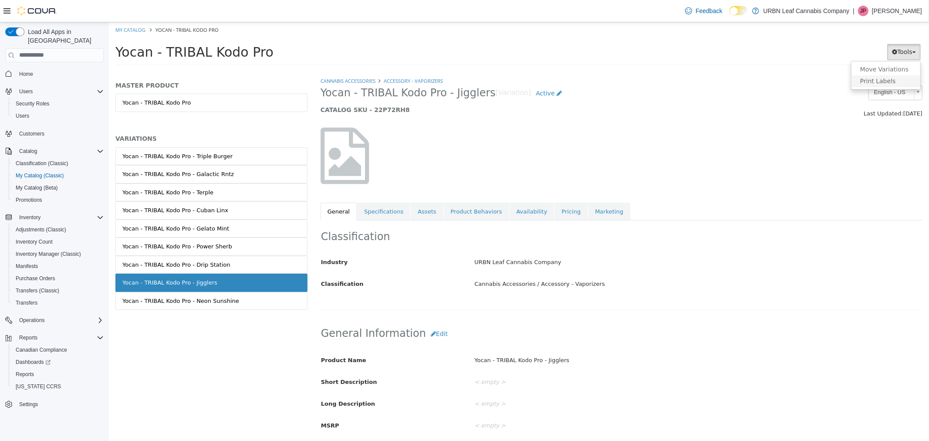
click at [899, 81] on link "Print Labels" at bounding box center [885, 81] width 69 height 12
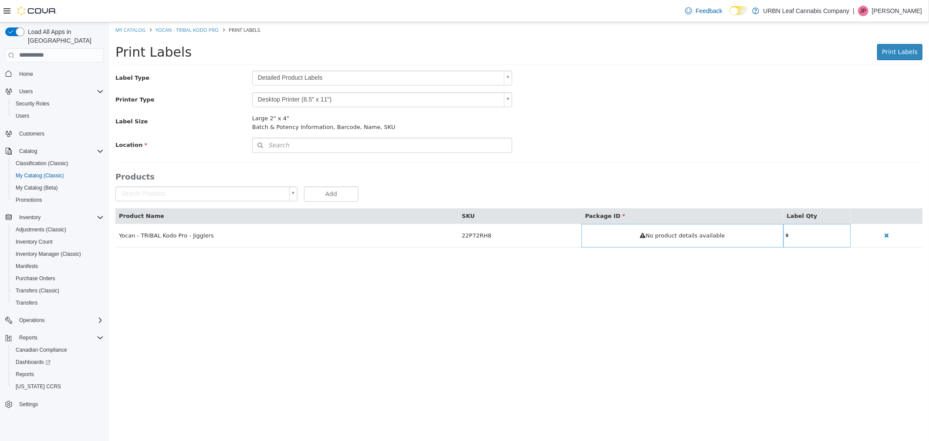
click at [281, 77] on body "Saving Bulk Changes... × My Catalog Yocan - TRIBAL Kodo Pro Print Labels Print …" at bounding box center [518, 139] width 820 height 234
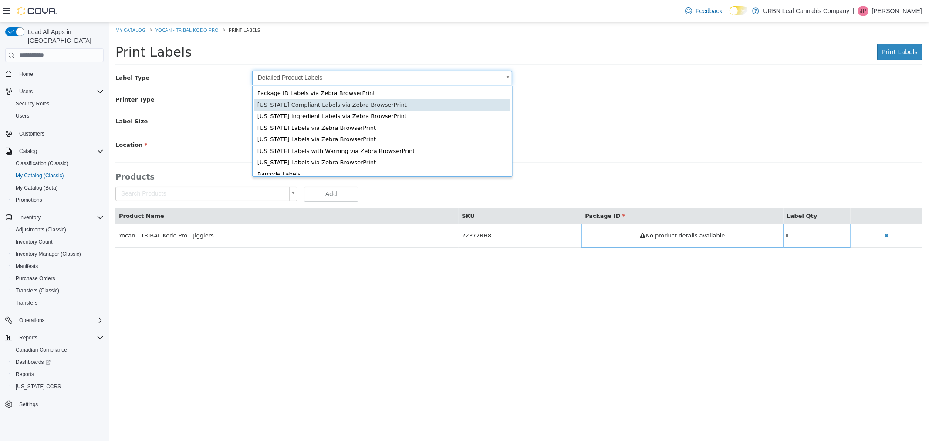
scroll to position [11, 0]
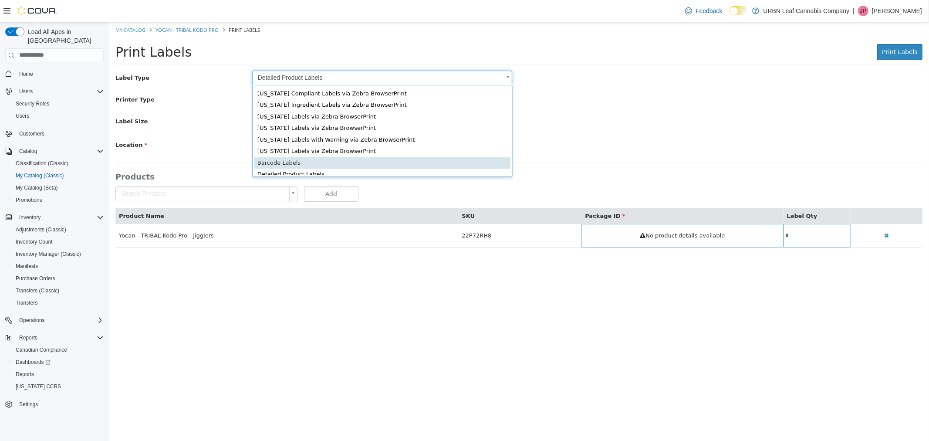
type input "*"
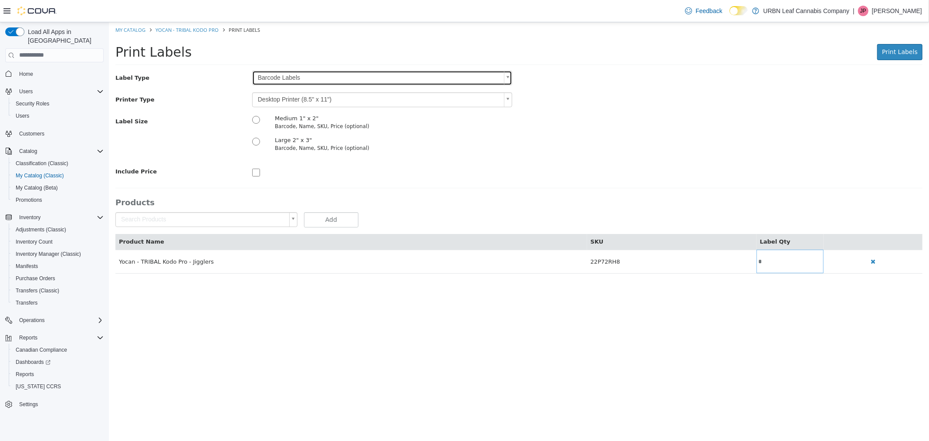
scroll to position [0, 0]
click at [271, 101] on body "Saving Bulk Changes... × My Catalog Yocan - TRIBAL Kodo Pro Print Labels Print …" at bounding box center [518, 152] width 820 height 260
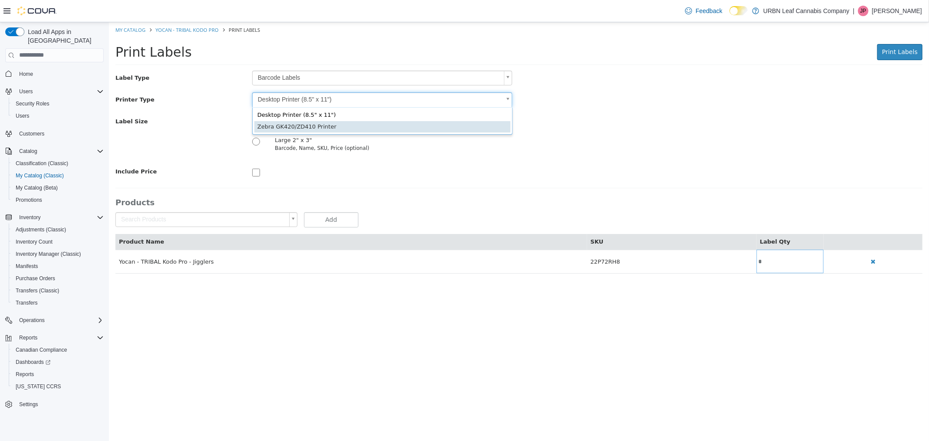
type input "*"
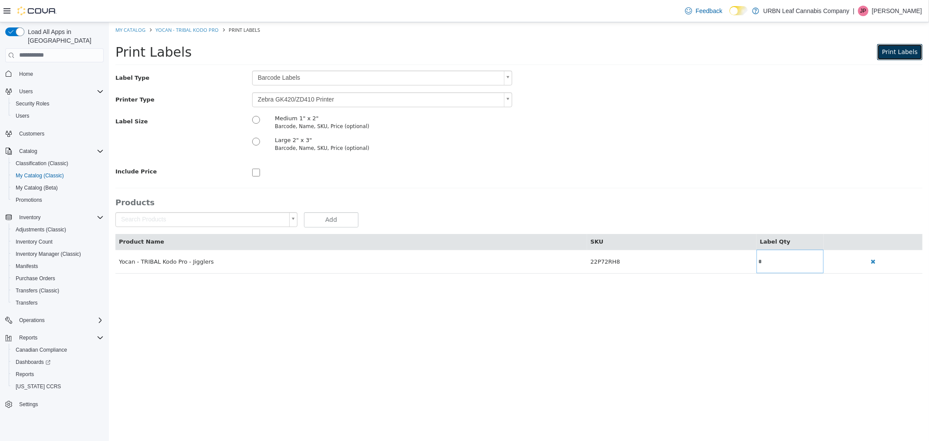
click at [898, 53] on span "Print Labels" at bounding box center [900, 51] width 36 height 7
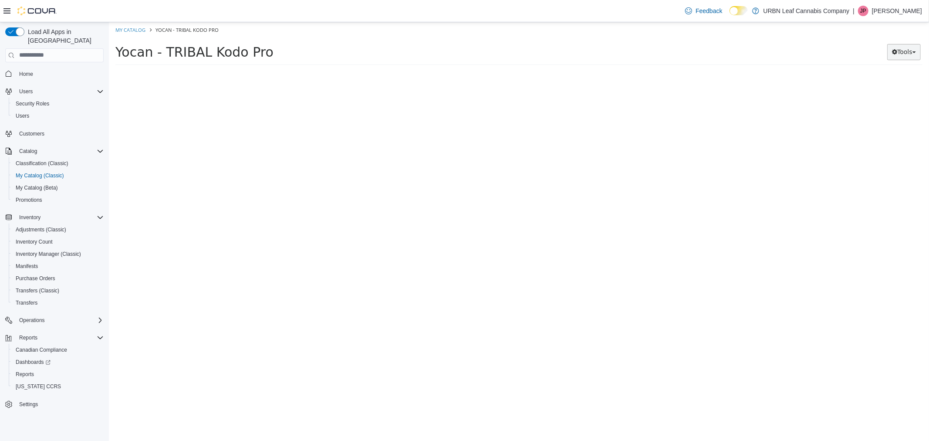
click at [894, 53] on icon "button" at bounding box center [894, 51] width 5 height 6
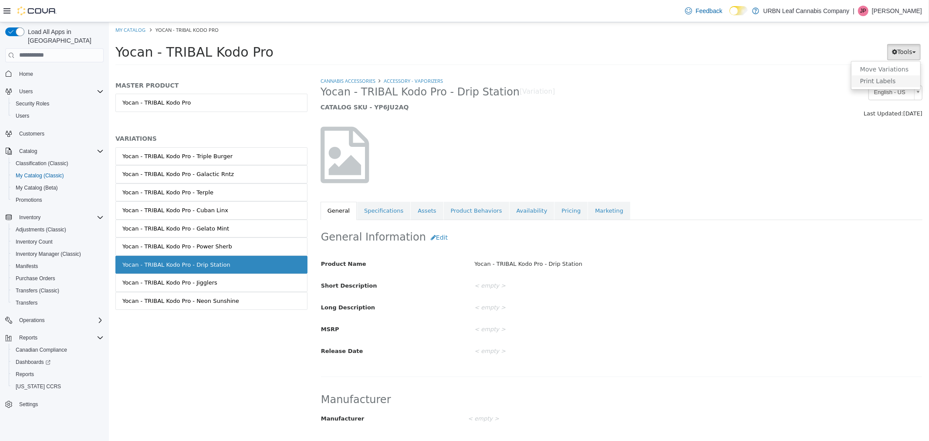
click at [892, 82] on link "Print Labels" at bounding box center [885, 81] width 69 height 12
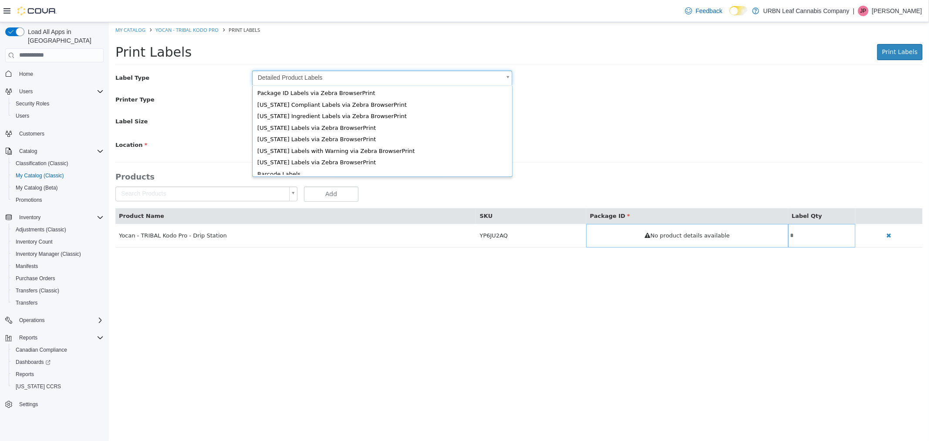
click at [307, 74] on body "Saving Bulk Changes... × My Catalog Yocan - TRIBAL Kodo Pro Print Labels Print …" at bounding box center [518, 139] width 820 height 234
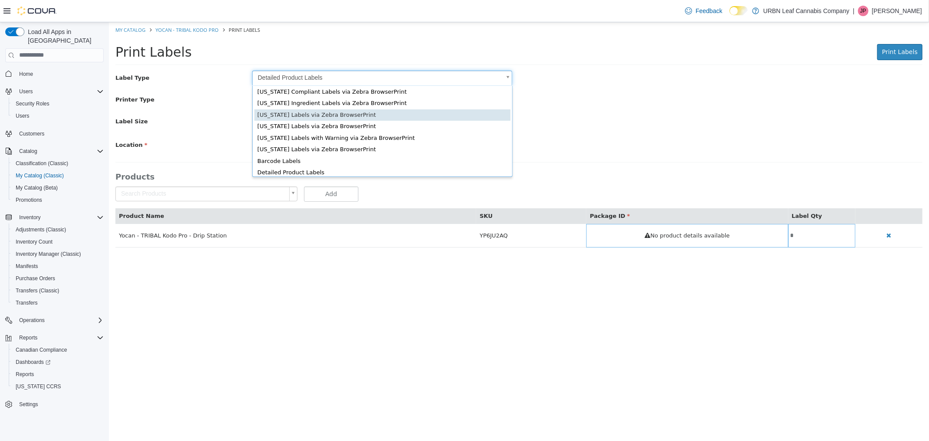
scroll to position [11, 0]
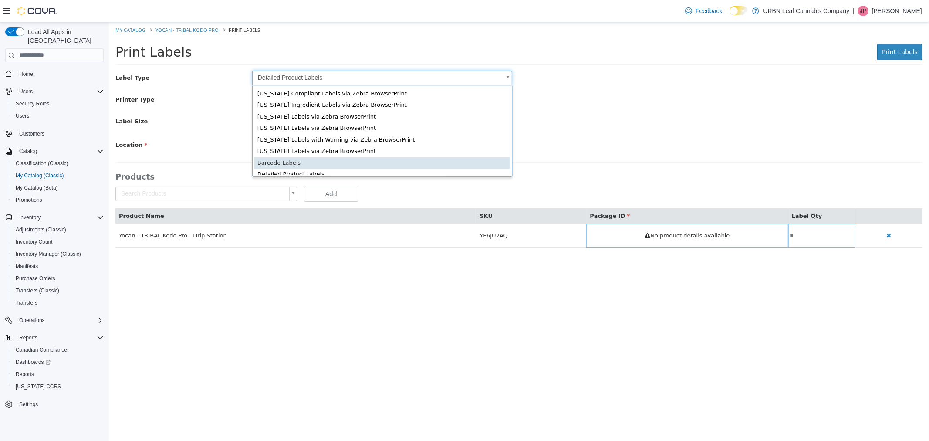
type input "*"
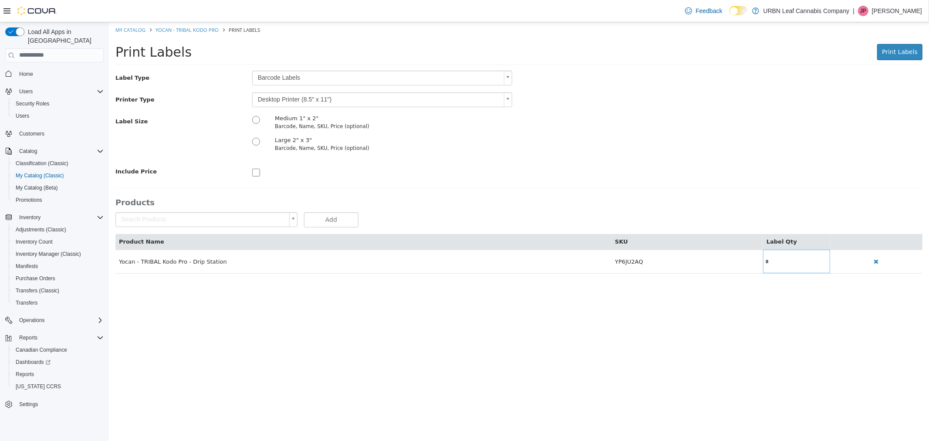
click at [293, 100] on body "Saving Bulk Changes... × My Catalog Yocan - TRIBAL Kodo Pro Print Labels Print …" at bounding box center [518, 152] width 820 height 260
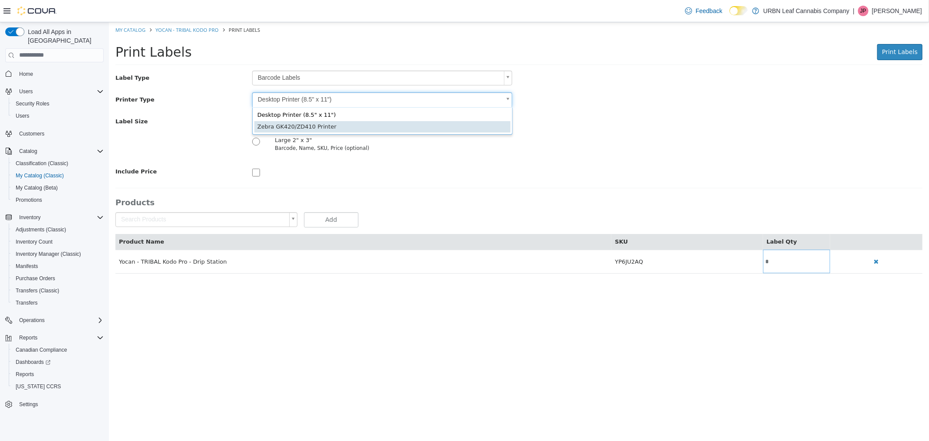
type input "*"
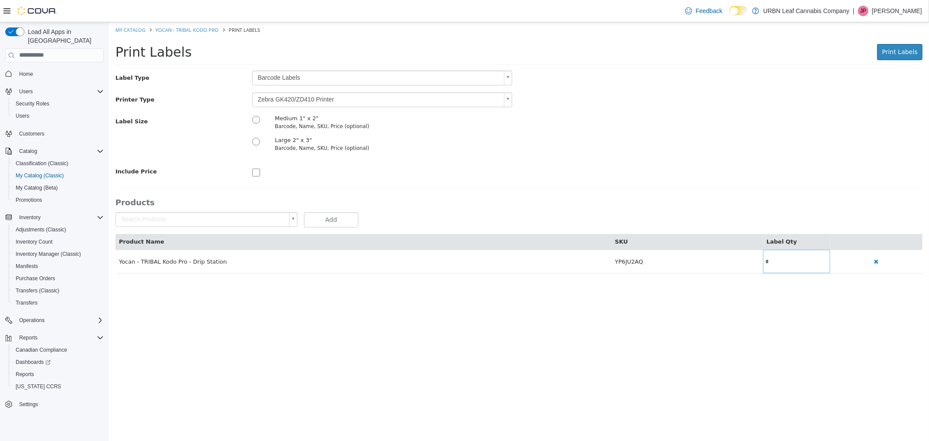
click at [929, 9] on div "Feedback Dark Mode URBN Leaf Cannabis Company | JP Jess Pettitt" at bounding box center [464, 11] width 929 height 22
click at [900, 41] on div "Print Labels Print Labels Preparing Labels" at bounding box center [518, 53] width 820 height 33
click at [900, 50] on span "Print Labels" at bounding box center [900, 51] width 36 height 7
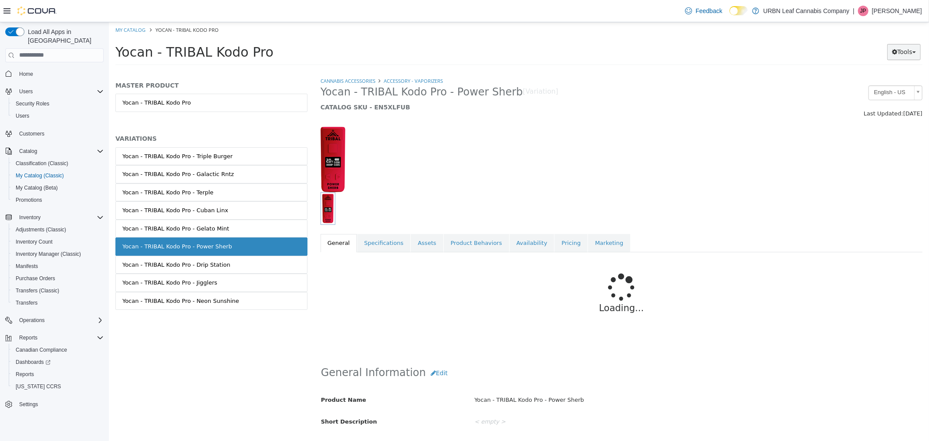
click at [898, 49] on button "Tools" at bounding box center [904, 52] width 34 height 16
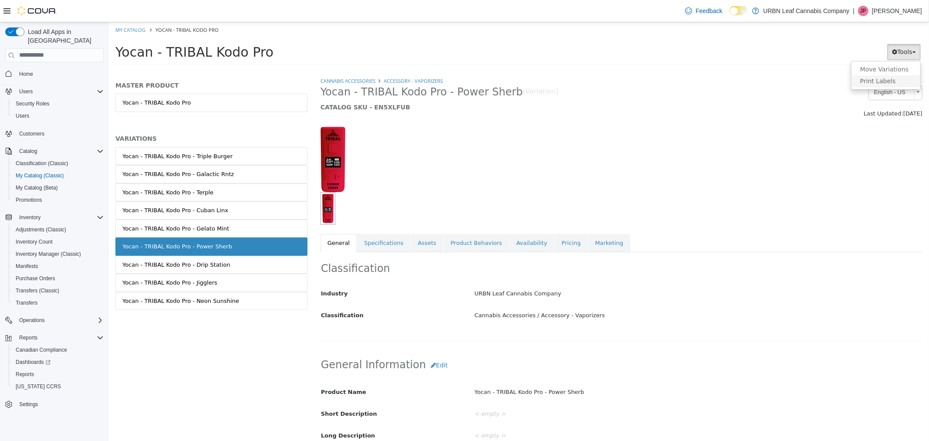
click at [891, 83] on link "Print Labels" at bounding box center [885, 81] width 69 height 12
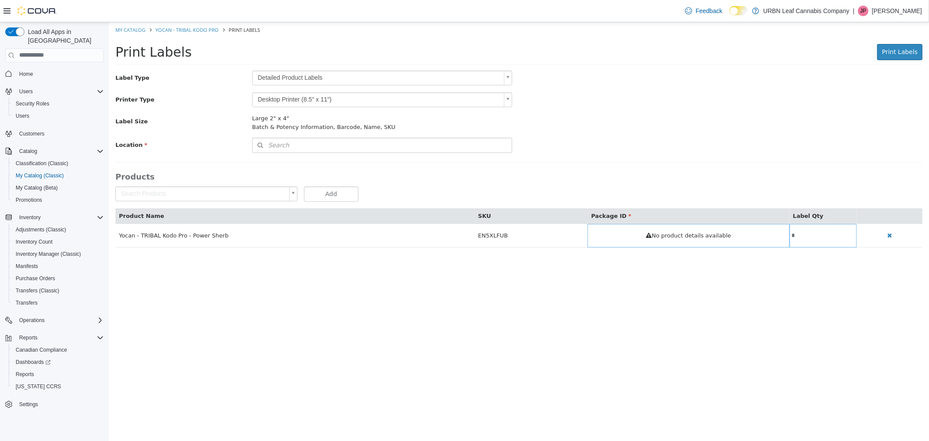
click at [292, 78] on body "Saving Bulk Changes... × My Catalog Yocan - TRIBAL Kodo Pro Print Labels Print …" at bounding box center [518, 139] width 820 height 234
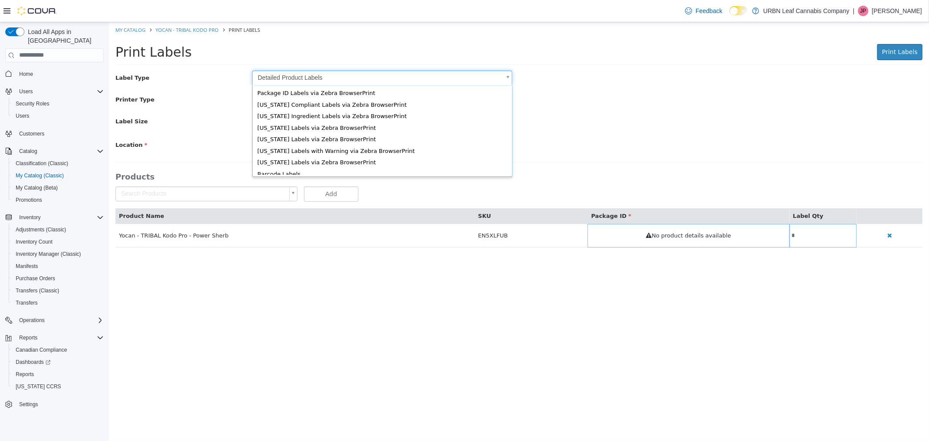
scroll to position [11, 0]
type input "*"
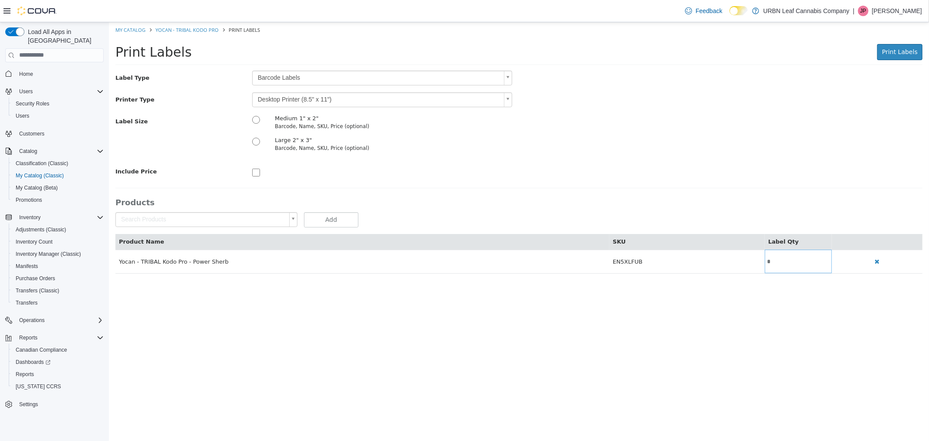
click at [273, 104] on body "Saving Bulk Changes... × My Catalog Yocan - TRIBAL Kodo Pro Print Labels Print …" at bounding box center [518, 152] width 820 height 260
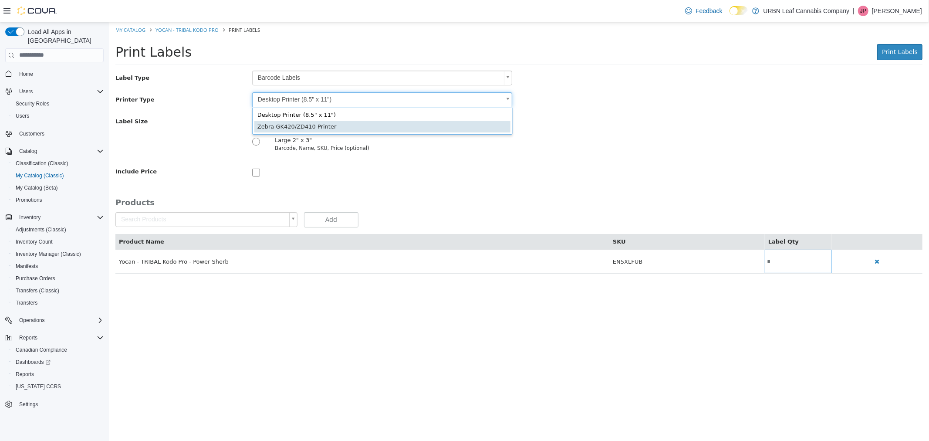
type input "*"
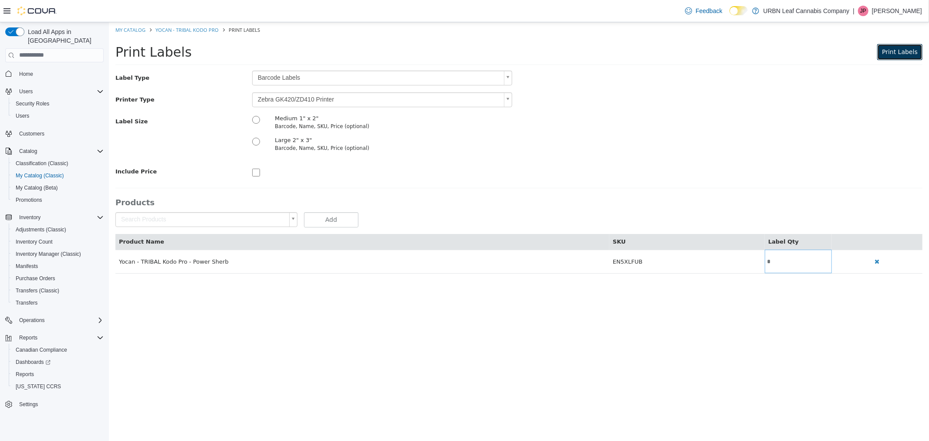
click at [885, 56] on button "Print Labels" at bounding box center [899, 52] width 45 height 16
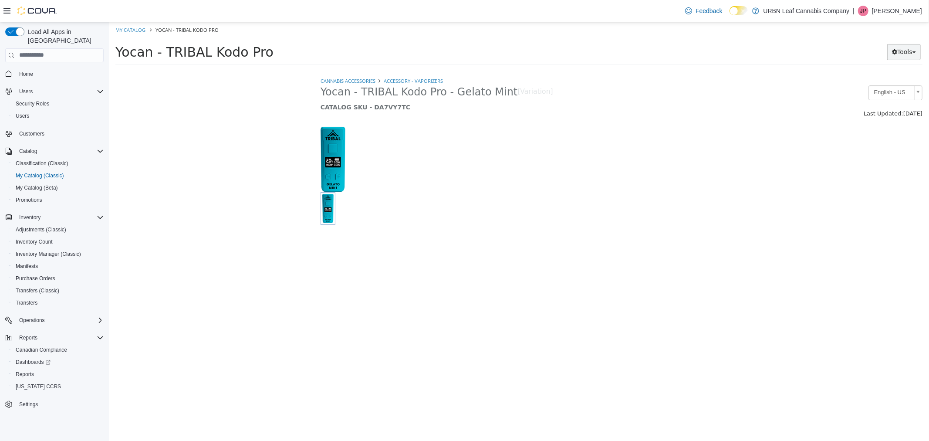
click at [903, 57] on button "Tools" at bounding box center [904, 52] width 34 height 16
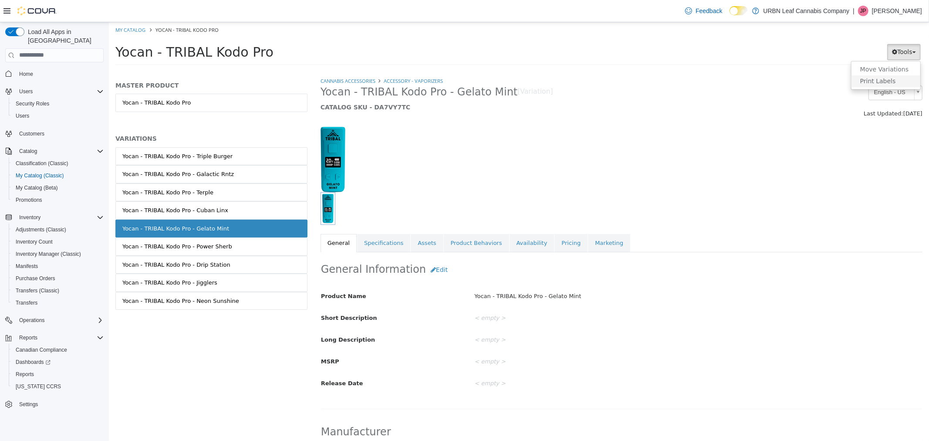
click at [893, 82] on link "Print Labels" at bounding box center [885, 81] width 69 height 12
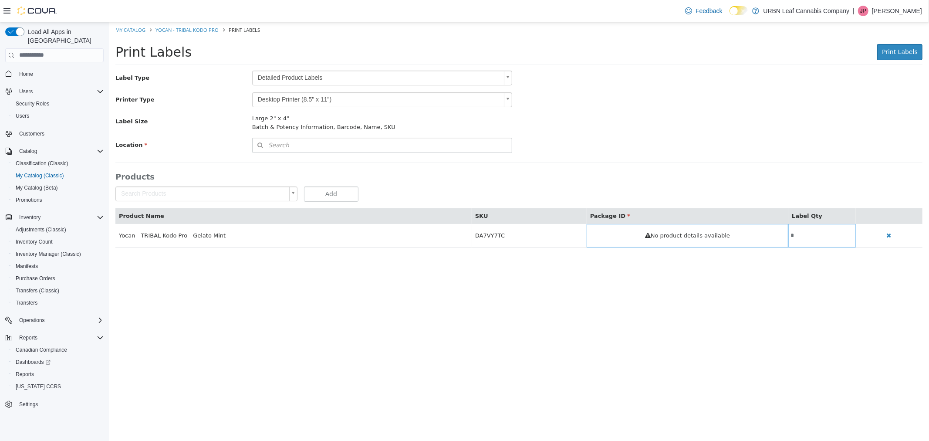
click at [314, 80] on body "Saving Bulk Changes... × My Catalog Yocan - TRIBAL Kodo Pro Print Labels Print …" at bounding box center [518, 139] width 820 height 234
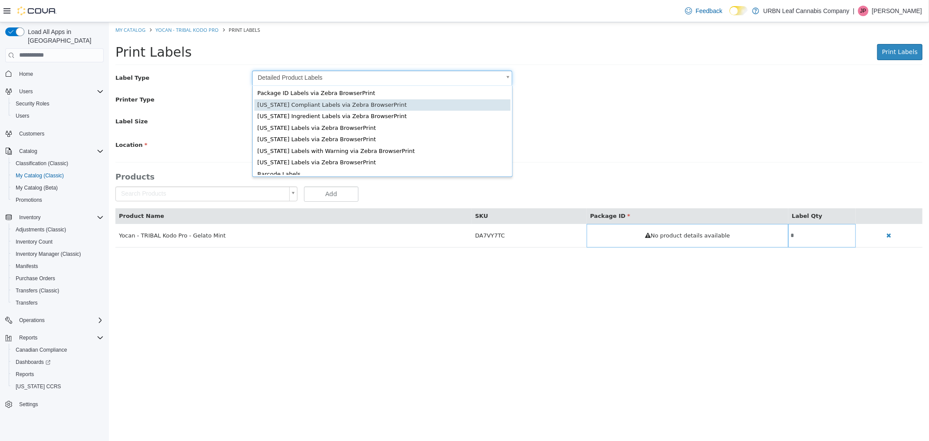
scroll to position [11, 0]
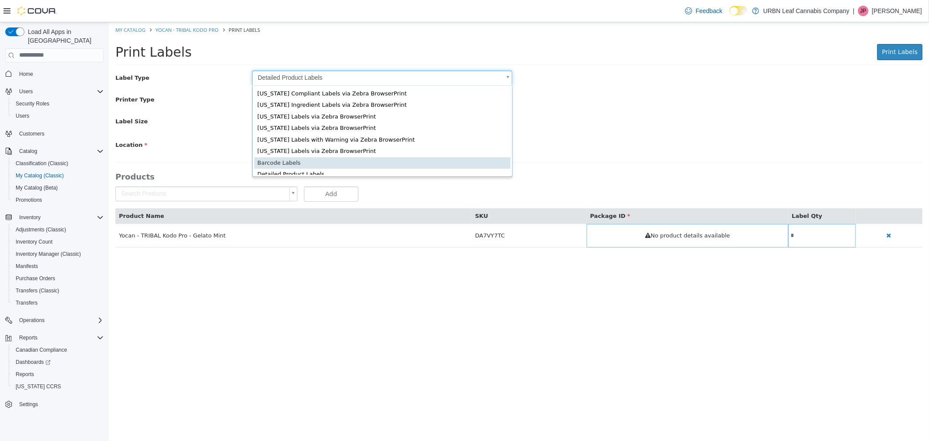
type input "*"
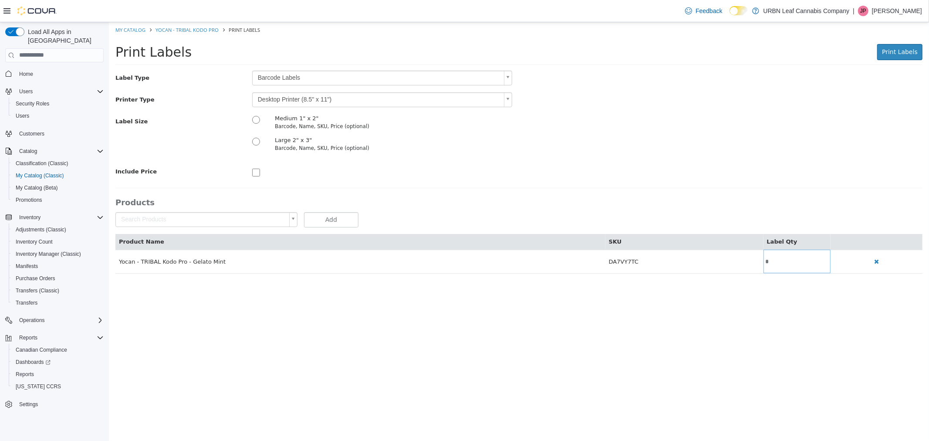
click at [285, 101] on body "Saving Bulk Changes... × My Catalog Yocan - TRIBAL Kodo Pro Print Labels Print …" at bounding box center [518, 152] width 820 height 260
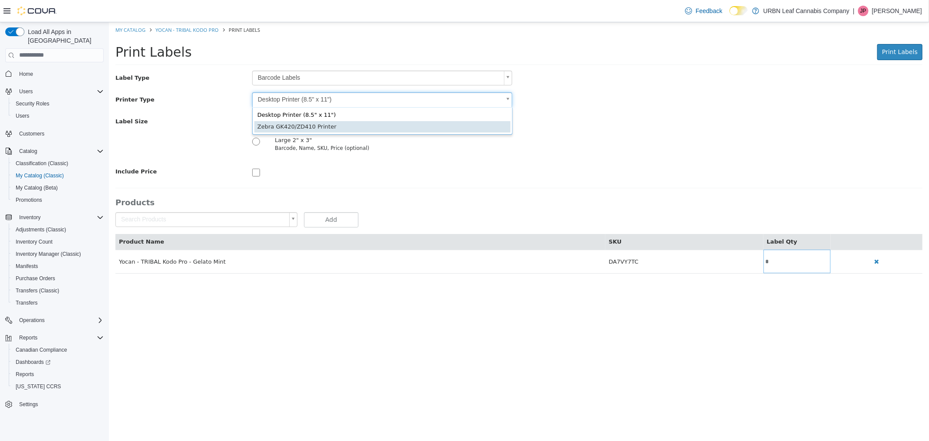
type input "*"
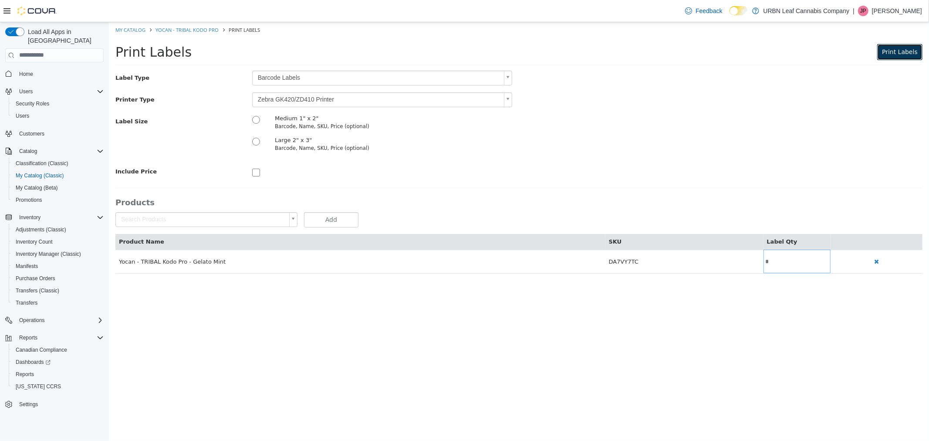
click at [903, 56] on button "Print Labels" at bounding box center [899, 52] width 45 height 16
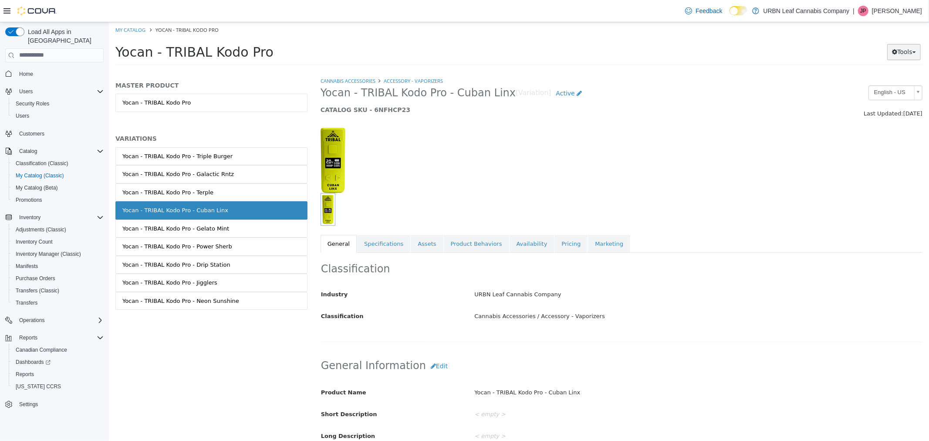
click at [895, 52] on icon "button" at bounding box center [894, 51] width 5 height 6
click at [889, 80] on link "Print Labels" at bounding box center [885, 81] width 69 height 12
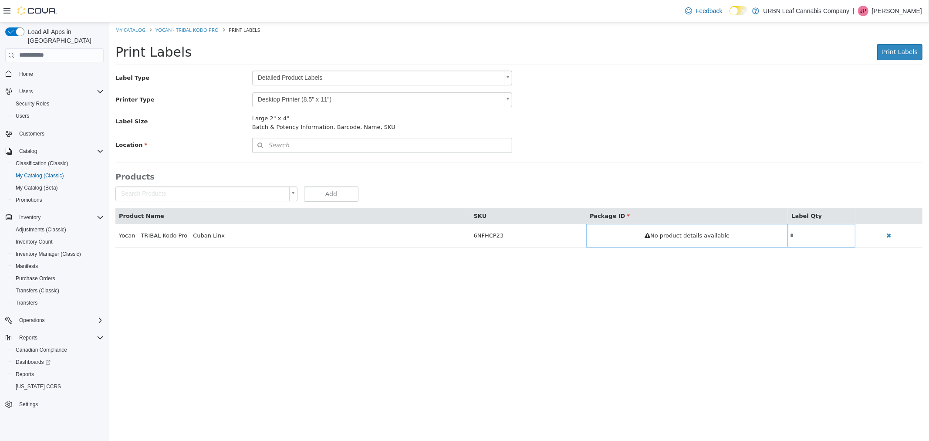
click at [299, 78] on body "Saving Bulk Changes... × My Catalog Yocan - TRIBAL Kodo Pro Print Labels Print …" at bounding box center [518, 139] width 820 height 234
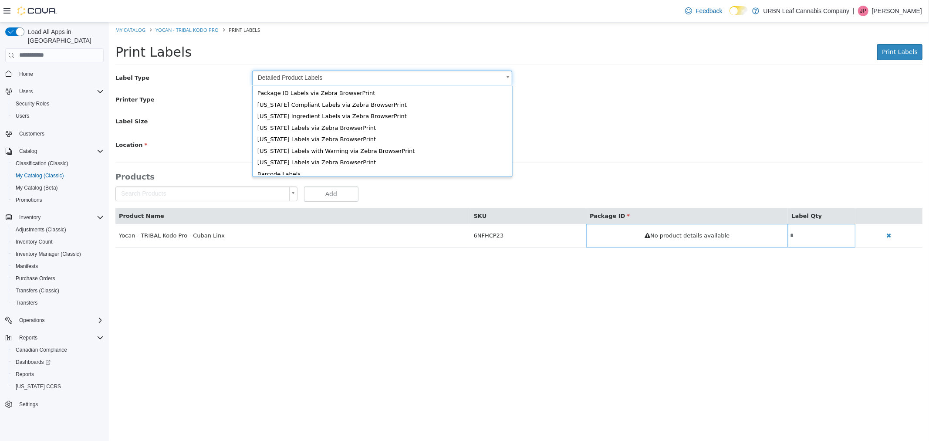
scroll to position [11, 0]
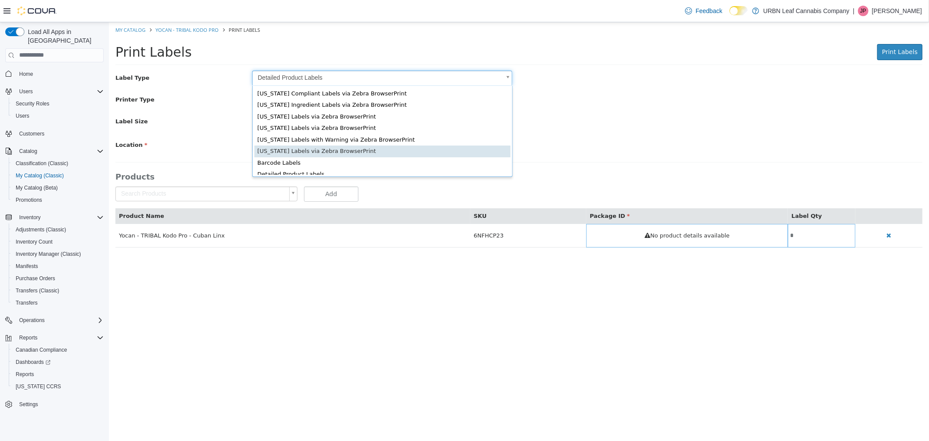
type input "*"
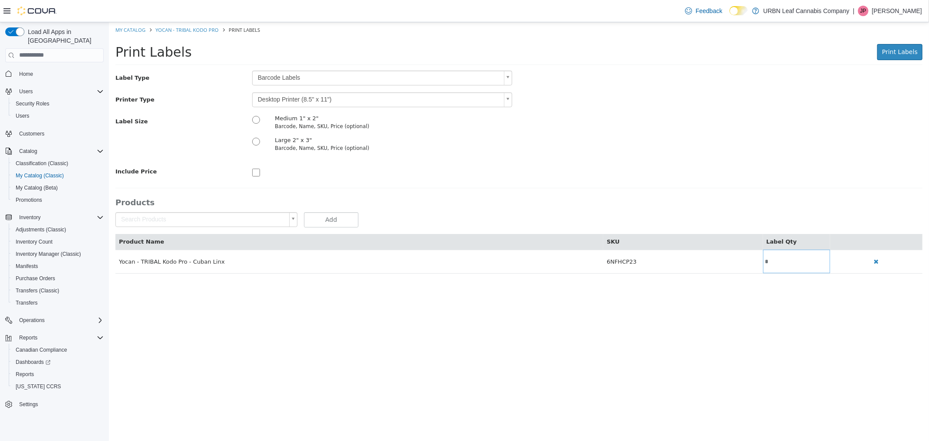
click at [288, 100] on body "Saving Bulk Changes... × My Catalog Yocan - TRIBAL Kodo Pro Print Labels Print …" at bounding box center [518, 152] width 820 height 260
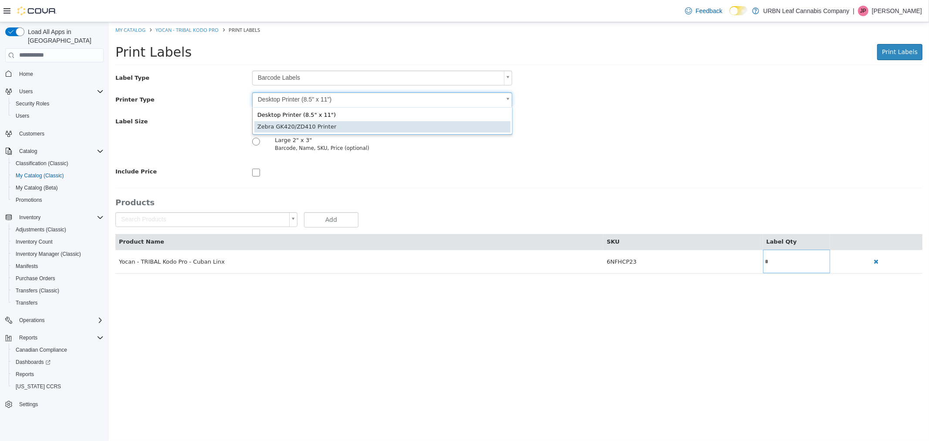
type input "*"
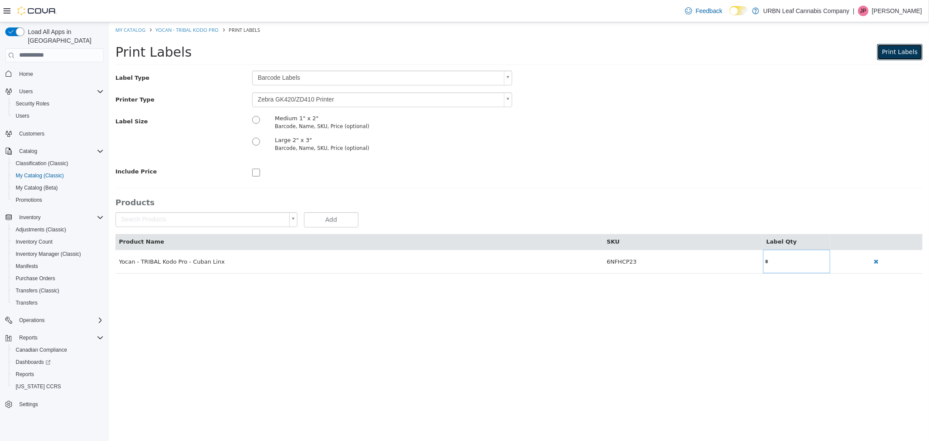
click at [899, 48] on span "Print Labels" at bounding box center [900, 51] width 36 height 7
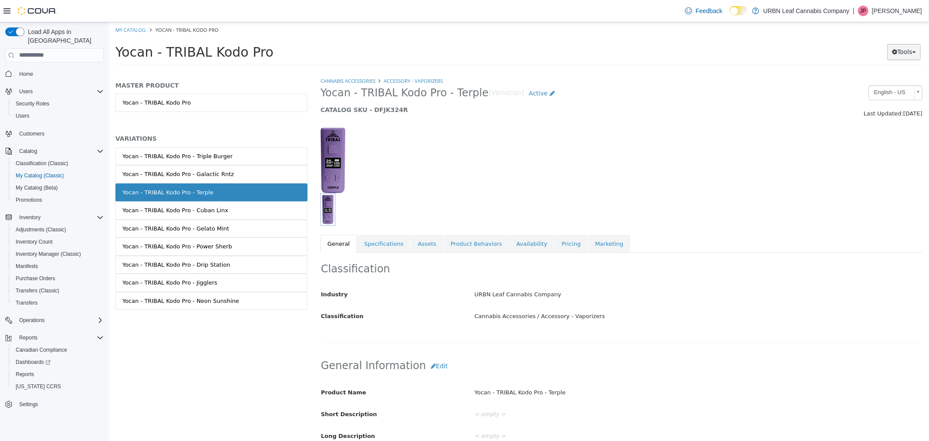
click at [905, 54] on button "Tools" at bounding box center [904, 52] width 34 height 16
click at [898, 78] on link "Print Labels" at bounding box center [885, 81] width 69 height 12
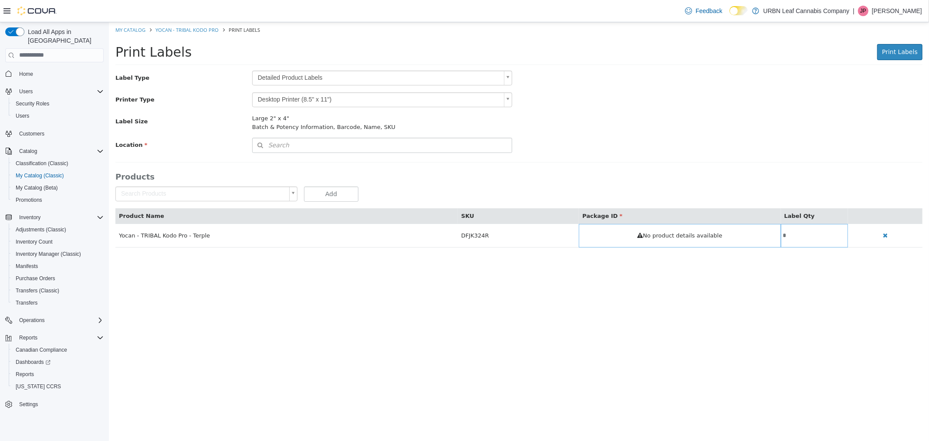
click at [307, 74] on body "Saving Bulk Changes... × My Catalog Yocan - TRIBAL Kodo Pro Print Labels Print …" at bounding box center [518, 139] width 820 height 234
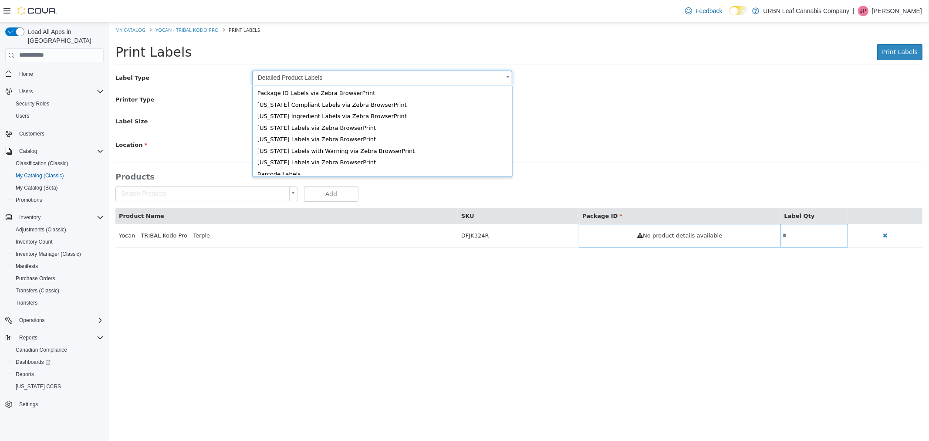
scroll to position [11, 0]
type input "*"
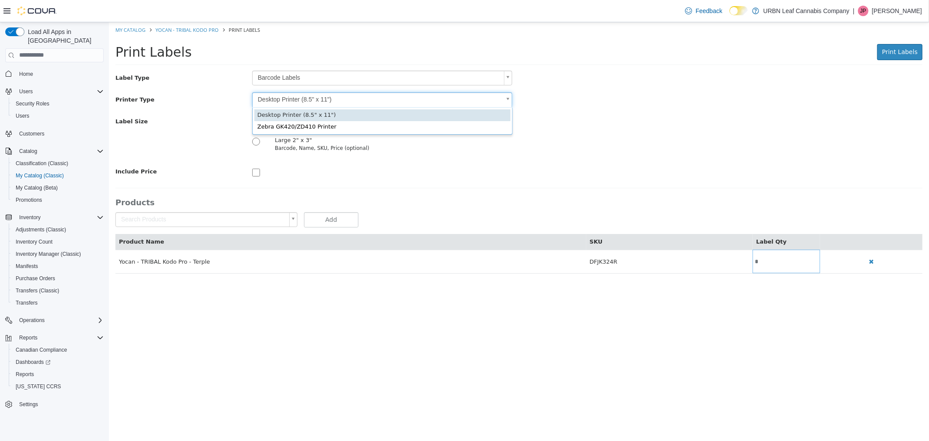
click at [276, 95] on body "Saving Bulk Changes... × My Catalog Yocan - TRIBAL Kodo Pro Print Labels Print …" at bounding box center [518, 152] width 820 height 260
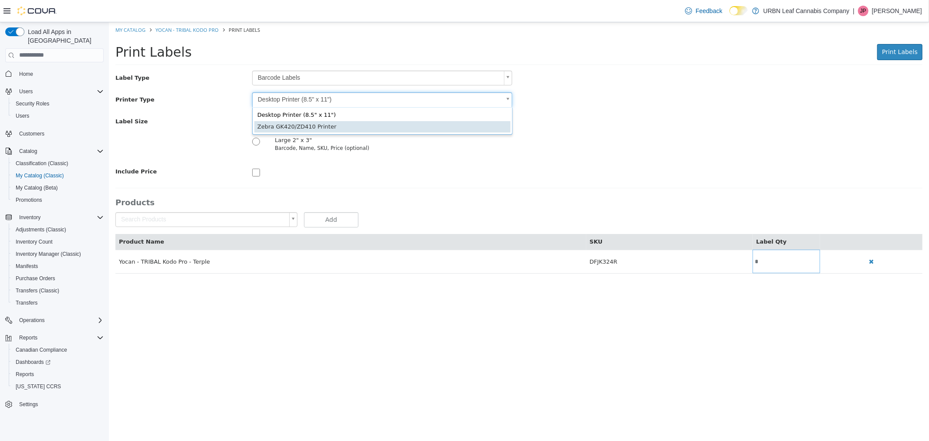
type input "*"
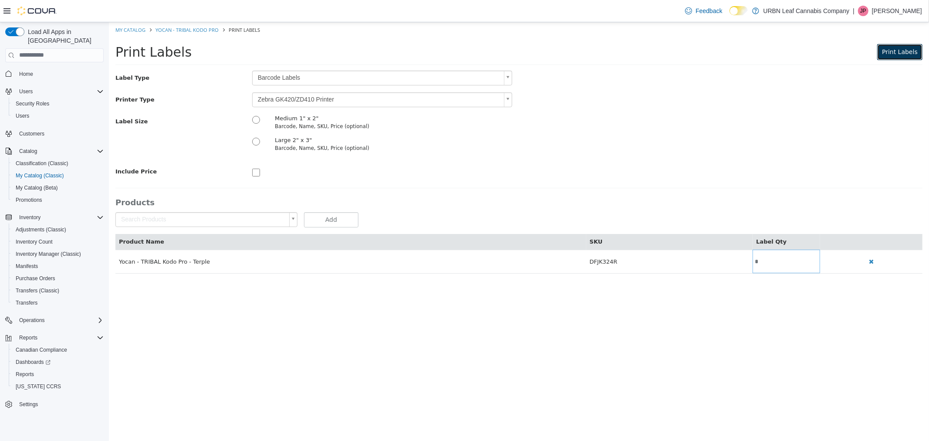
click at [899, 51] on span "Print Labels" at bounding box center [900, 51] width 36 height 7
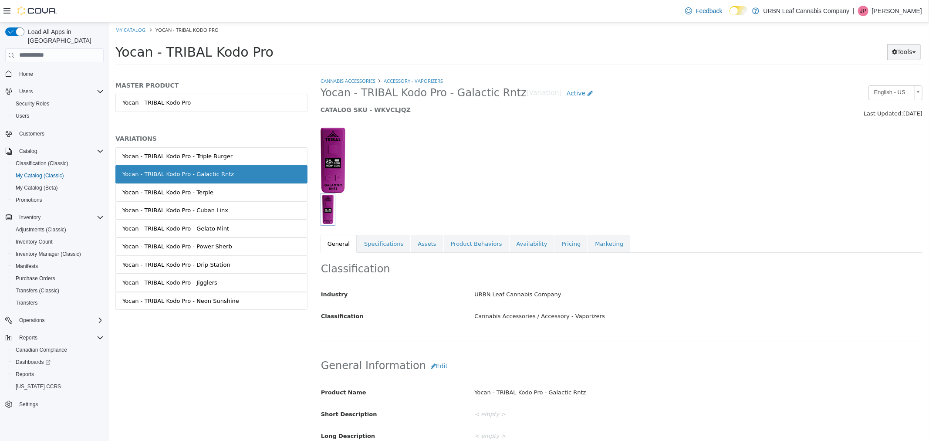
click at [899, 52] on button "Tools" at bounding box center [904, 52] width 34 height 16
click at [902, 80] on link "Print Labels" at bounding box center [885, 81] width 69 height 12
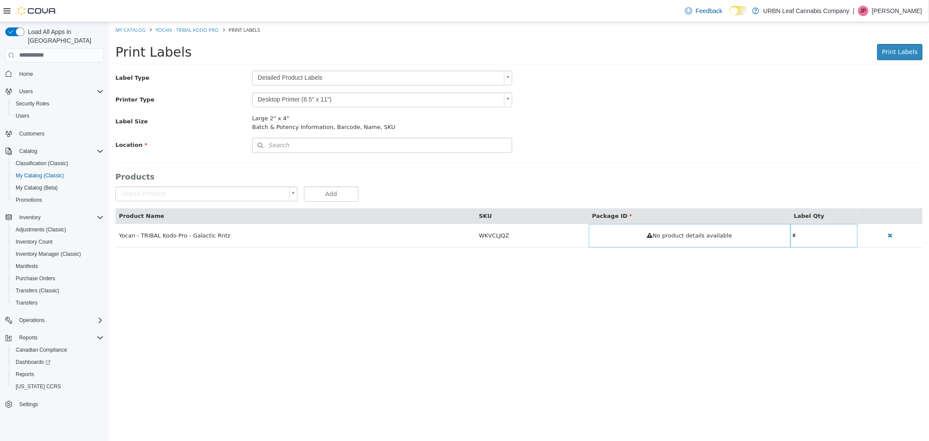
click at [300, 81] on body "Saving Bulk Changes... × My Catalog Yocan - TRIBAL Kodo Pro Print Labels Print …" at bounding box center [518, 139] width 820 height 234
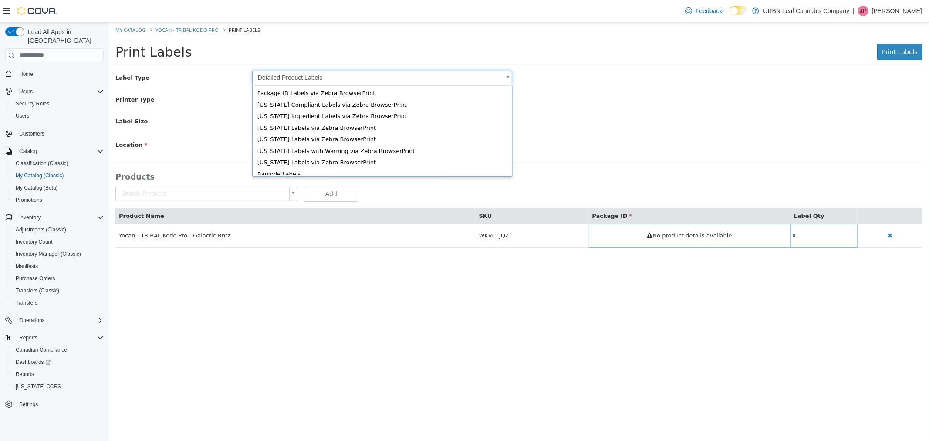
scroll to position [11, 0]
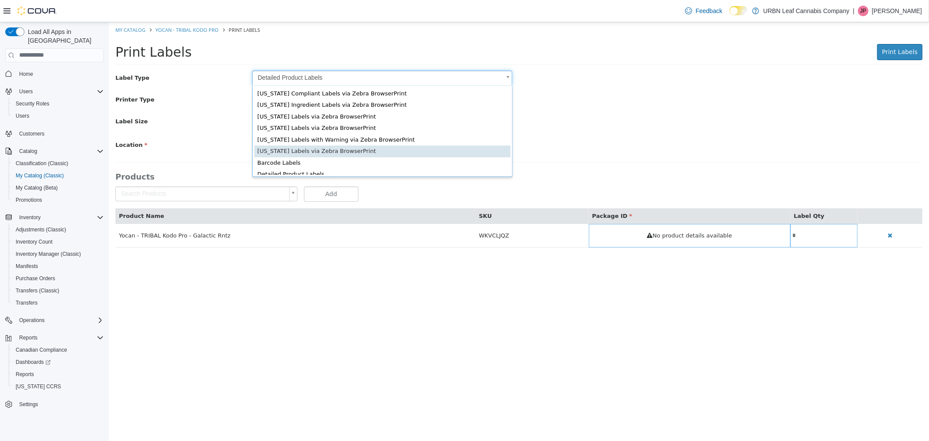
type input "*"
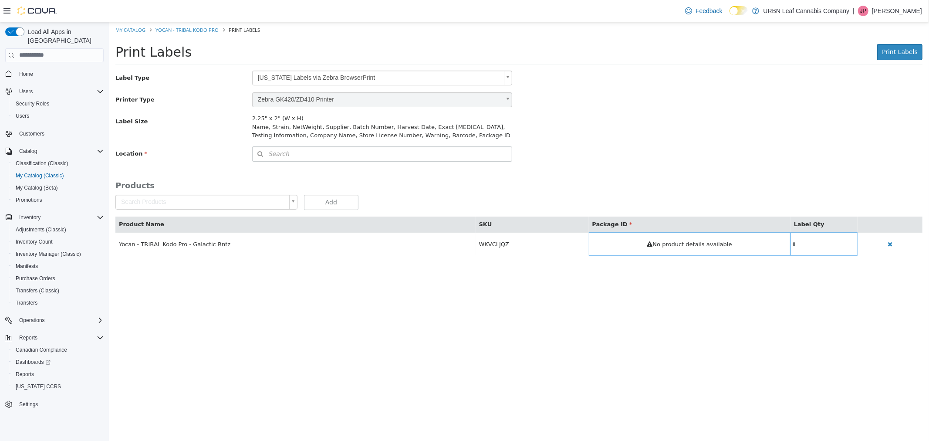
click at [303, 78] on body "Saving Bulk Changes... × My Catalog Yocan - TRIBAL Kodo Pro Print Labels Print …" at bounding box center [518, 143] width 820 height 243
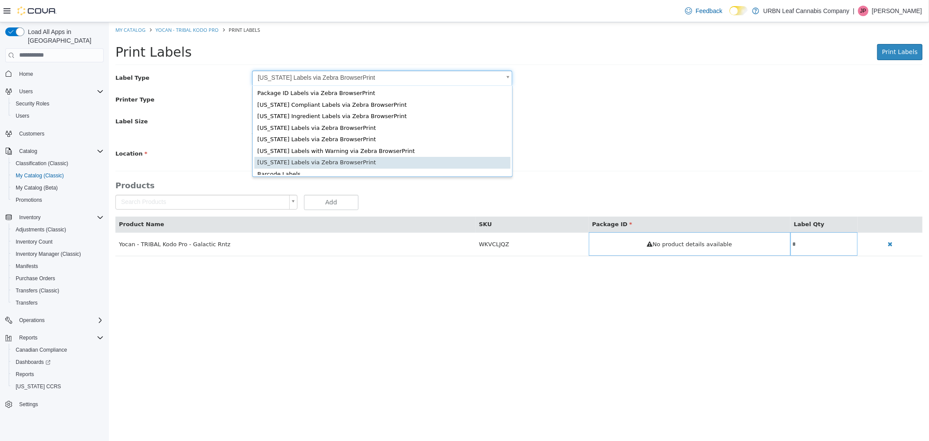
scroll to position [1, 0]
type input "*"
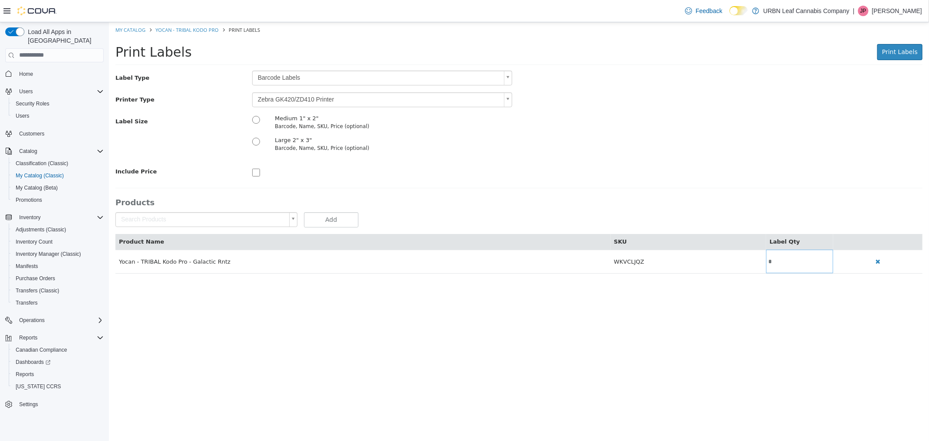
click at [279, 96] on body "Saving Bulk Changes... × My Catalog Yocan - TRIBAL Kodo Pro Print Labels Print …" at bounding box center [518, 152] width 820 height 260
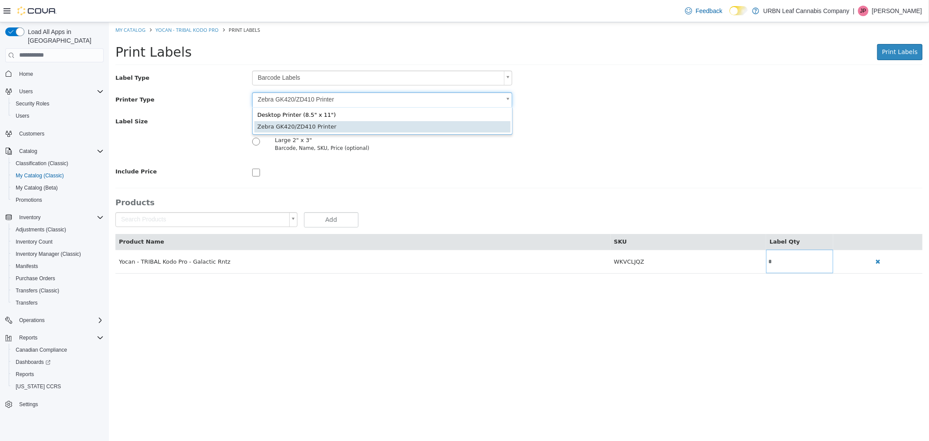
scroll to position [0, 0]
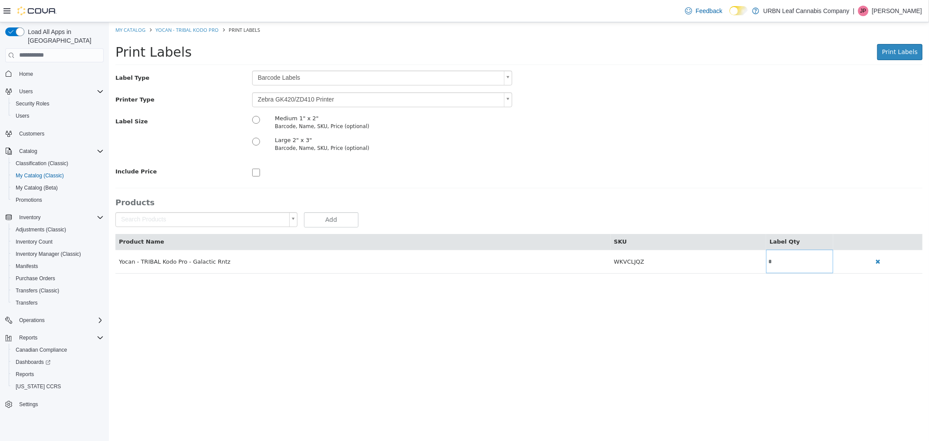
click at [524, 152] on div "Label Size Medium 1" x 2" Barcode, Name, SKU, Price (optional) Large 2" x 3" Ba…" at bounding box center [518, 136] width 820 height 44
click at [896, 58] on button "Print Labels" at bounding box center [899, 52] width 45 height 16
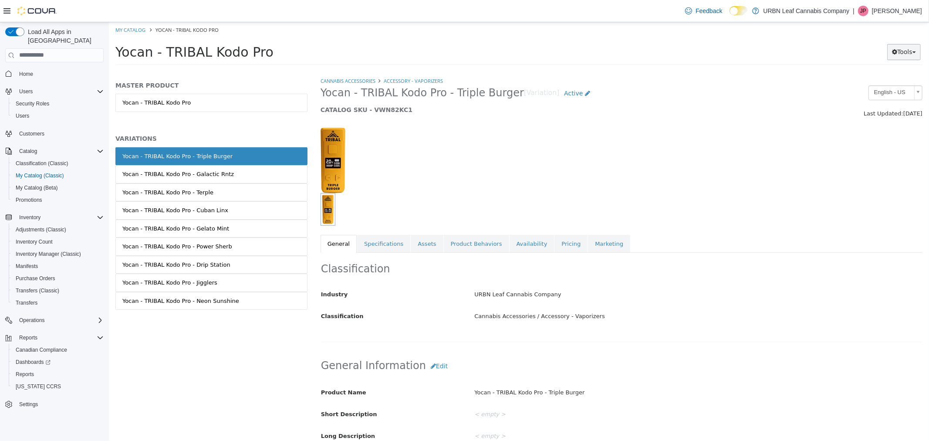
click at [900, 51] on button "Tools" at bounding box center [904, 52] width 34 height 16
click at [890, 82] on link "Print Labels" at bounding box center [885, 81] width 69 height 12
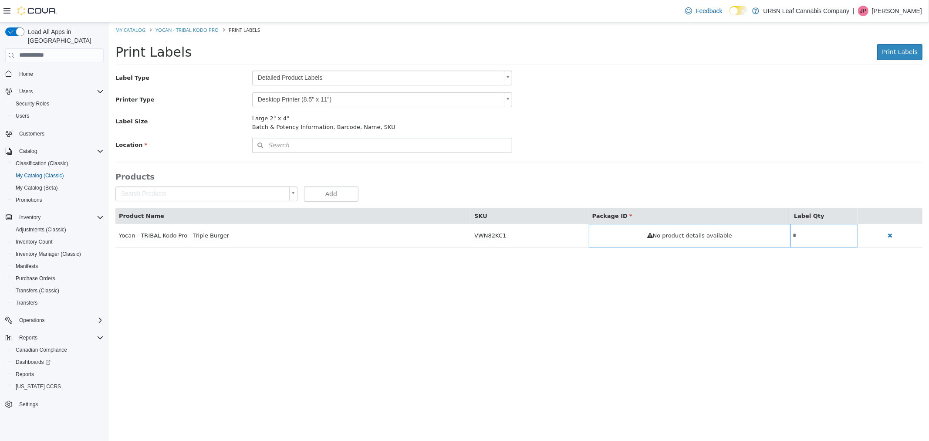
click at [291, 77] on body "Saving Bulk Changes... × My Catalog Yocan - TRIBAL Kodo Pro Print Labels Print …" at bounding box center [518, 139] width 820 height 234
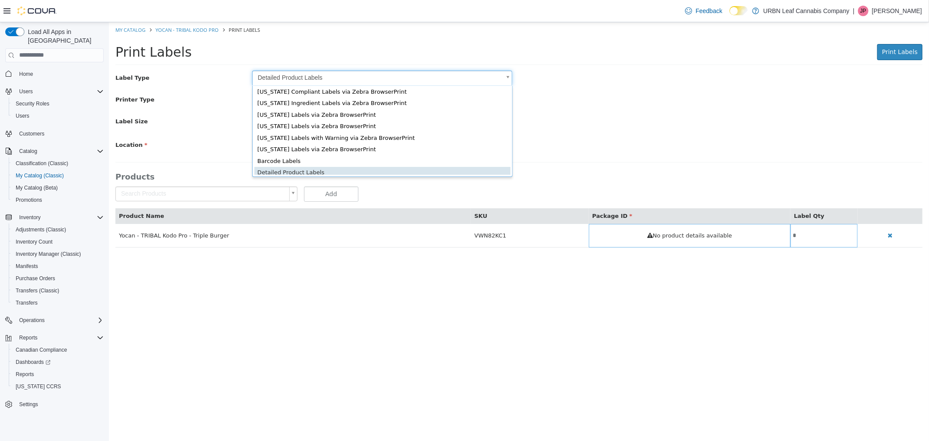
scroll to position [11, 0]
type input "*"
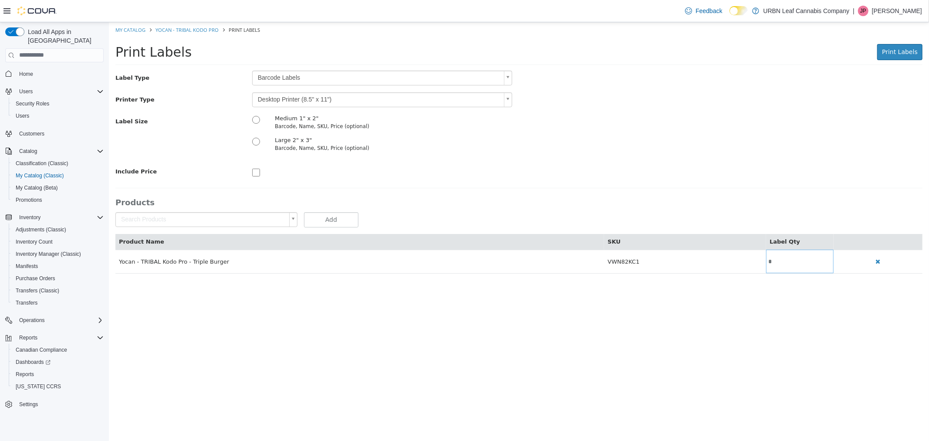
click at [296, 99] on body "Saving Bulk Changes... × My Catalog Yocan - TRIBAL Kodo Pro Print Labels Print …" at bounding box center [518, 152] width 820 height 260
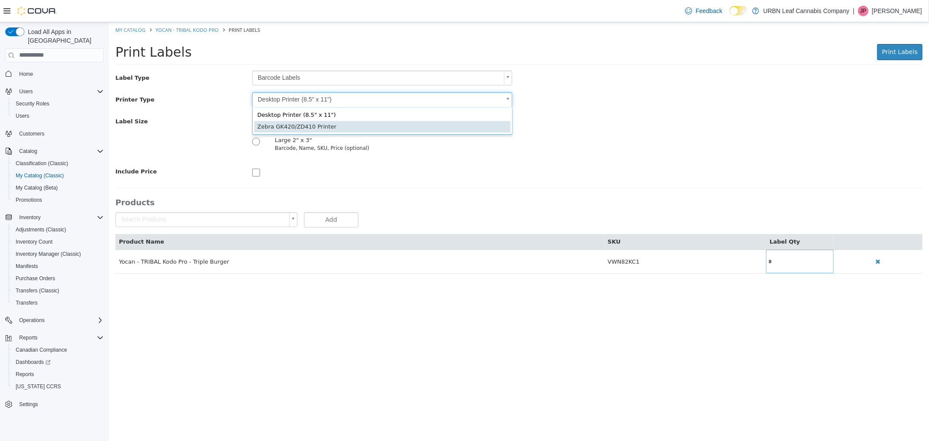
type input "*"
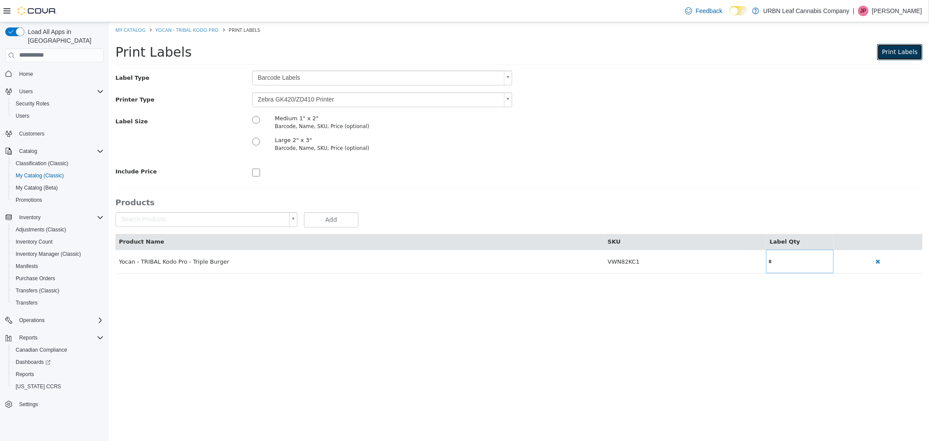
click at [910, 55] on span "Print Labels" at bounding box center [900, 51] width 36 height 7
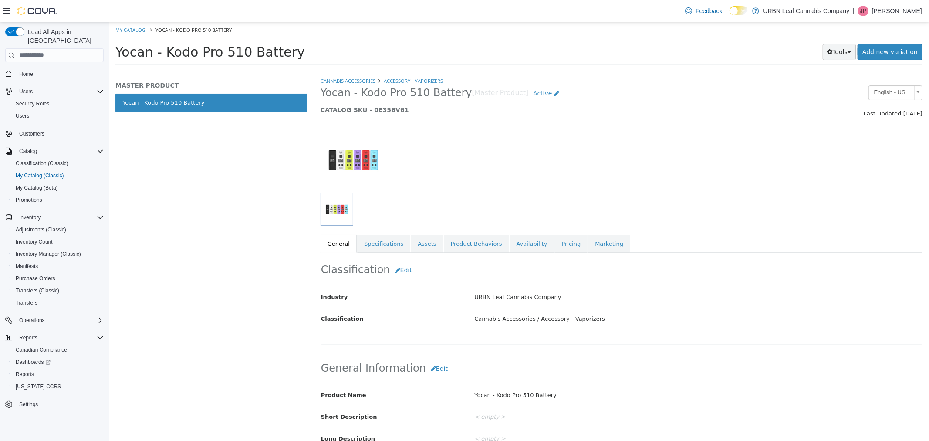
click at [851, 52] on span "button" at bounding box center [848, 52] width 3 height 2
click at [841, 78] on link "Print Labels" at bounding box center [820, 81] width 69 height 12
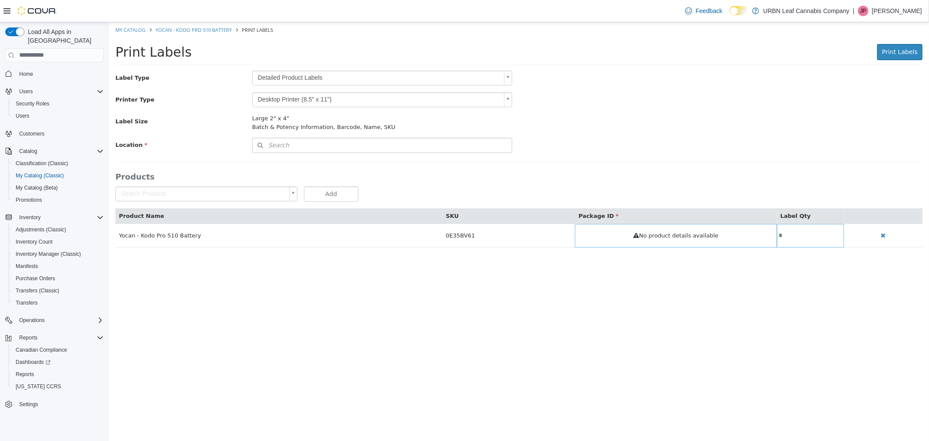
click at [297, 74] on body "Saving Bulk Changes... × My Catalog Yocan - Kodo Pro 510 Battery Print Labels P…" at bounding box center [518, 139] width 820 height 234
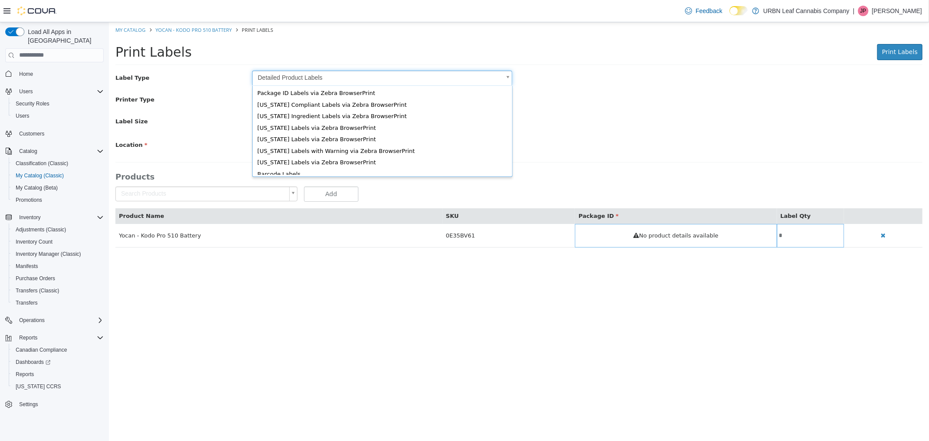
scroll to position [11, 0]
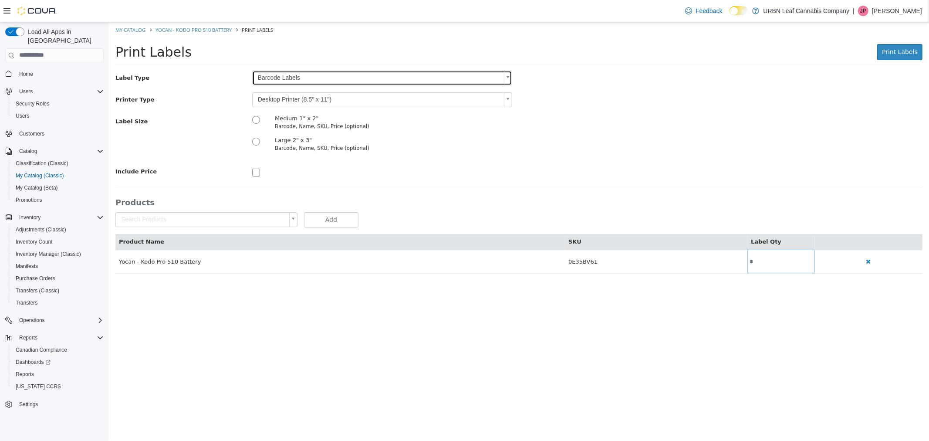
type input "*"
click at [275, 101] on body "Saving Bulk Changes... × My Catalog Yocan - Kodo Pro 510 Battery Print Labels P…" at bounding box center [518, 152] width 820 height 260
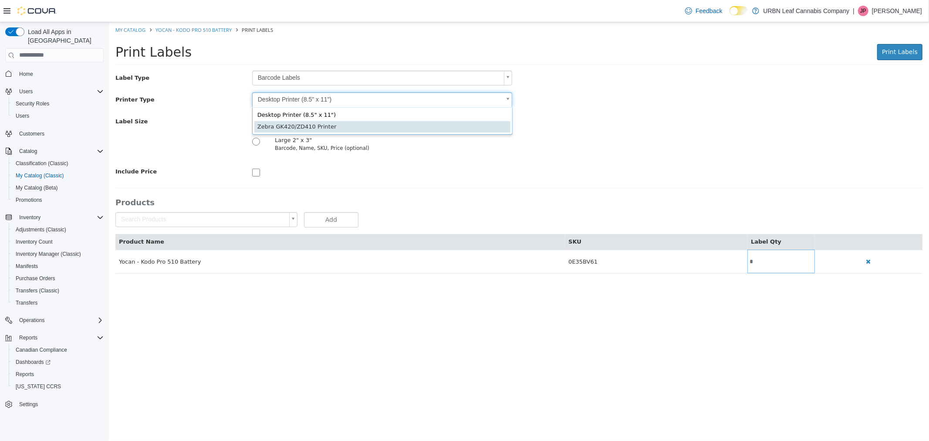
type input "*"
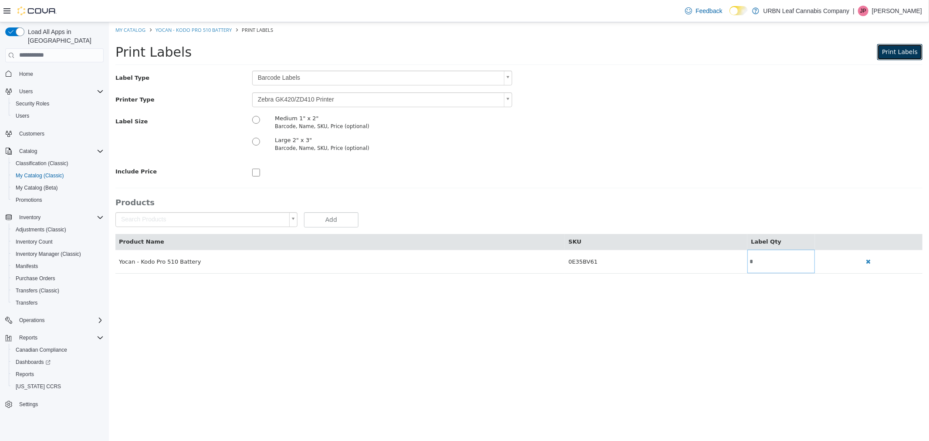
click at [901, 48] on span "Print Labels" at bounding box center [900, 51] width 36 height 7
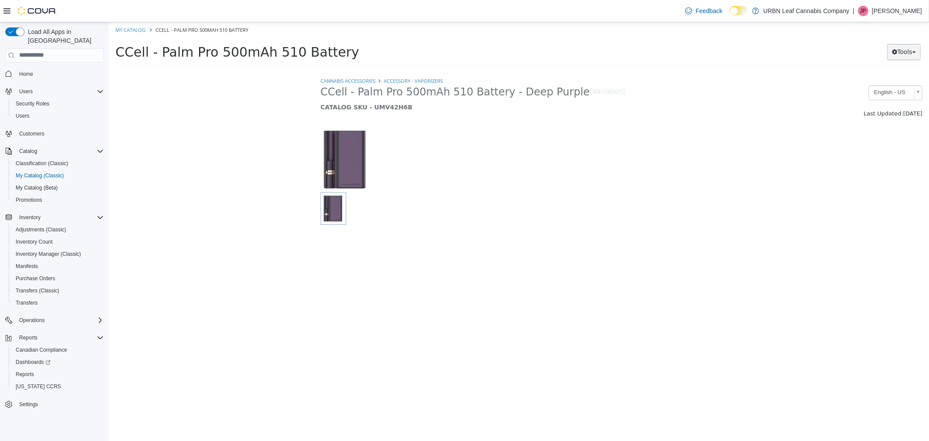
click at [897, 52] on button "Tools" at bounding box center [904, 52] width 34 height 16
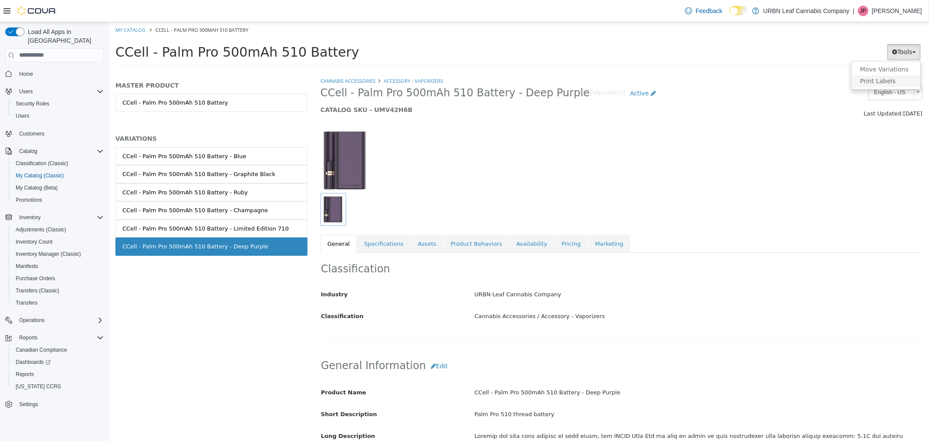
click at [887, 81] on link "Print Labels" at bounding box center [885, 81] width 69 height 12
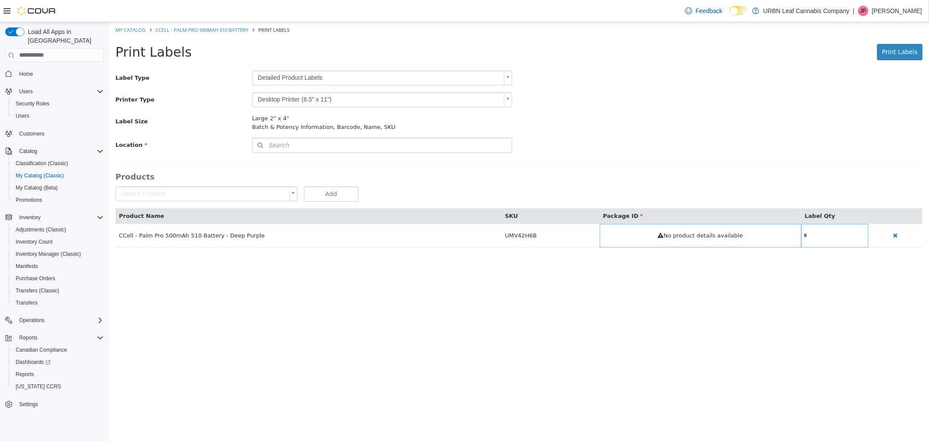
click at [296, 73] on body "Saving Bulk Changes... × My Catalog CCell - Palm Pro 500mAh 510 Battery Print L…" at bounding box center [518, 139] width 820 height 234
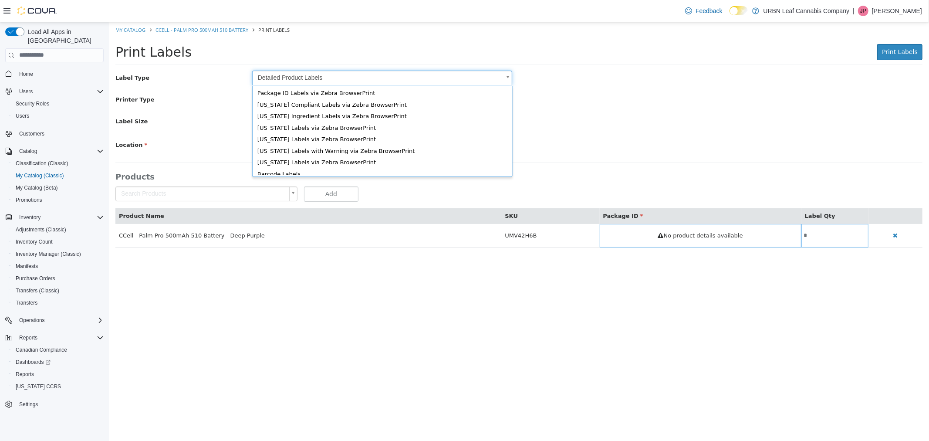
scroll to position [11, 0]
type input "*"
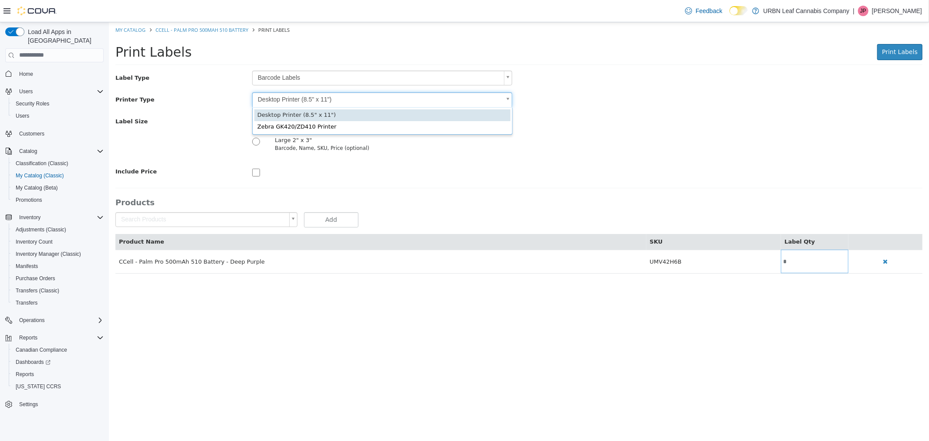
click at [286, 101] on body "Saving Bulk Changes... × My Catalog CCell - Palm Pro 500mAh 510 Battery Print L…" at bounding box center [518, 152] width 820 height 260
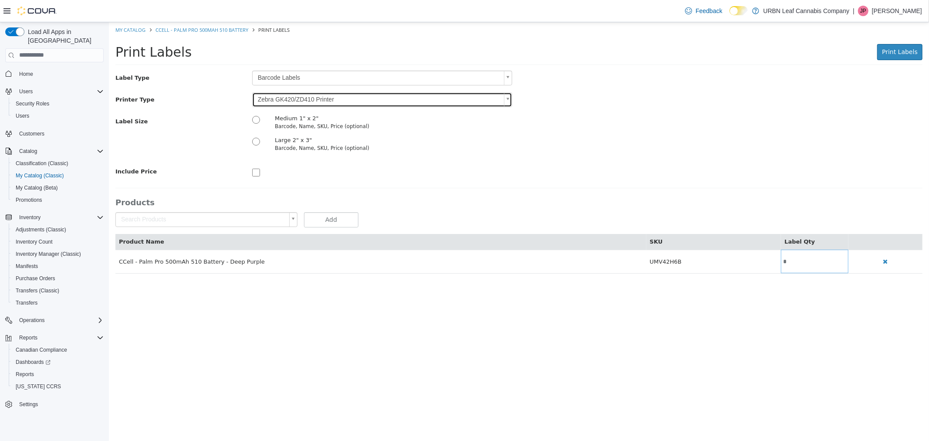
type input "*"
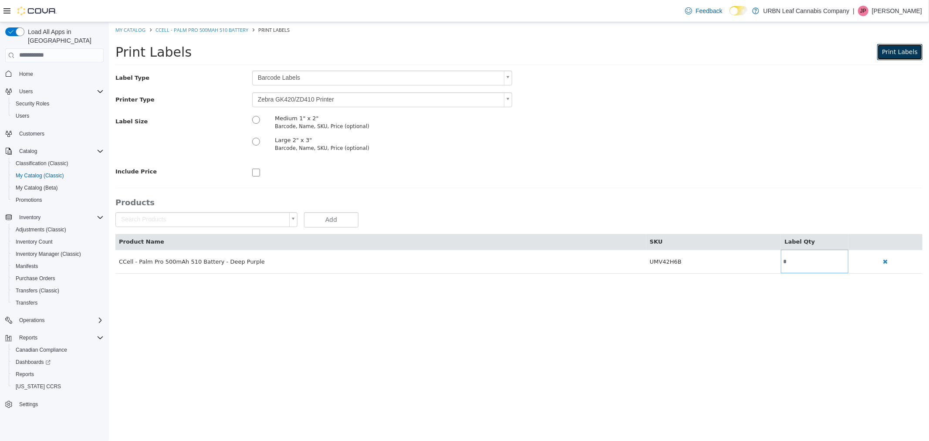
click at [914, 51] on span "Print Labels" at bounding box center [900, 51] width 36 height 7
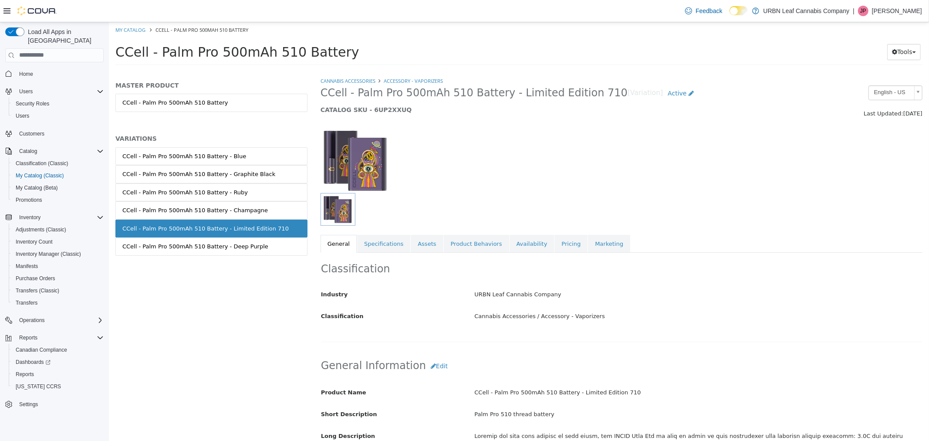
click at [880, 52] on div "Tools Move Variations Print Labels" at bounding box center [867, 52] width 110 height 16
click at [892, 52] on icon "button" at bounding box center [894, 51] width 5 height 6
click at [882, 80] on link "Print Labels" at bounding box center [885, 81] width 69 height 12
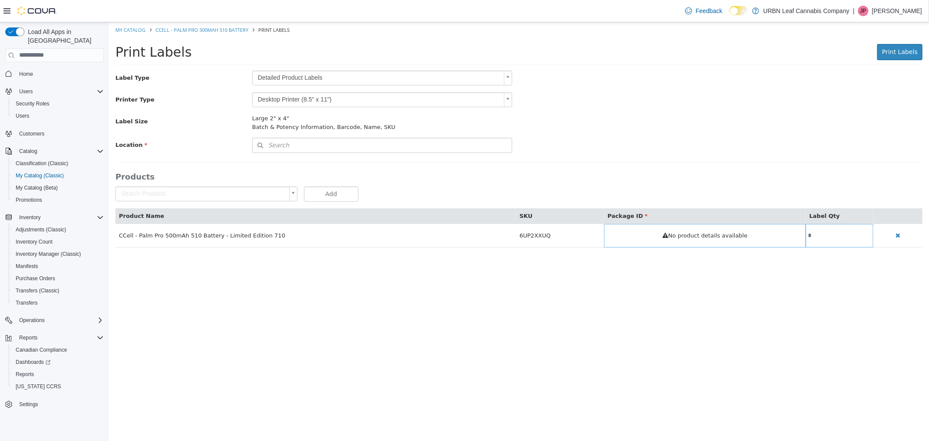
click at [288, 73] on body "Saving Bulk Changes... × My Catalog CCell - Palm Pro 500mAh 510 Battery Print L…" at bounding box center [518, 139] width 820 height 234
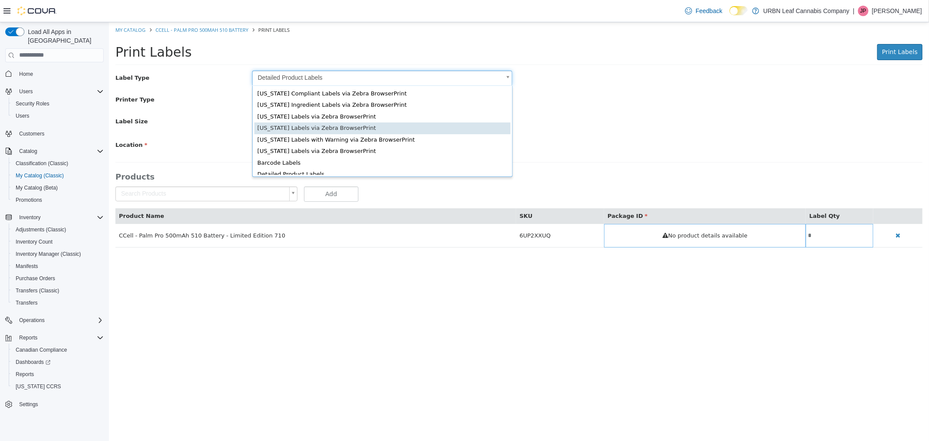
scroll to position [13, 0]
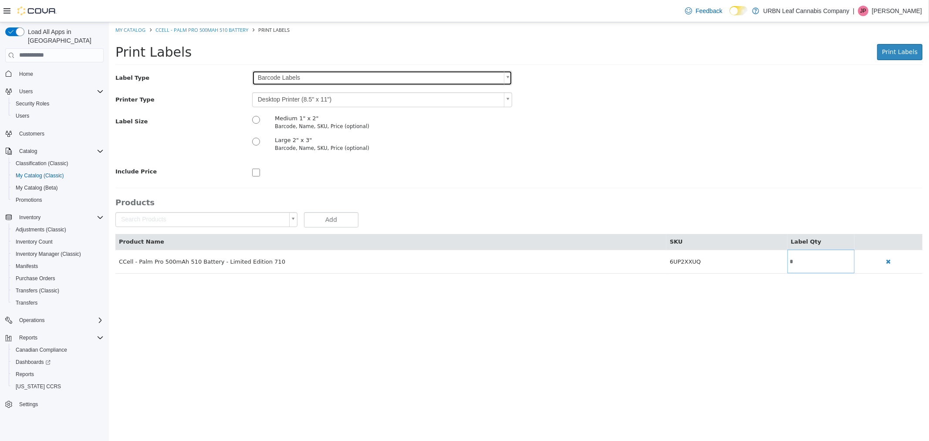
type input "*"
click at [281, 106] on body "Saving Bulk Changes... × My Catalog CCell - Palm Pro 500mAh 510 Battery Print L…" at bounding box center [518, 152] width 820 height 260
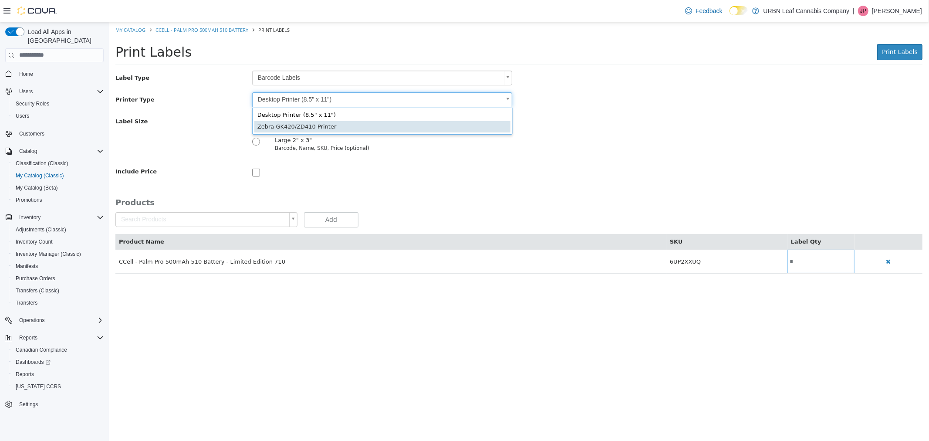
type input "*"
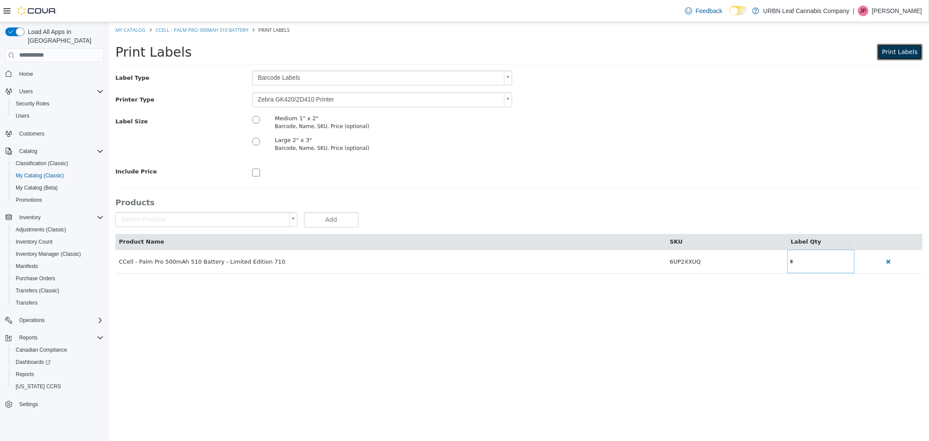
drag, startPoint x: 889, startPoint y: 53, endPoint x: 882, endPoint y: 56, distance: 6.6
click at [889, 53] on span "Print Labels" at bounding box center [900, 51] width 36 height 7
